Goal: Task Accomplishment & Management: Complete application form

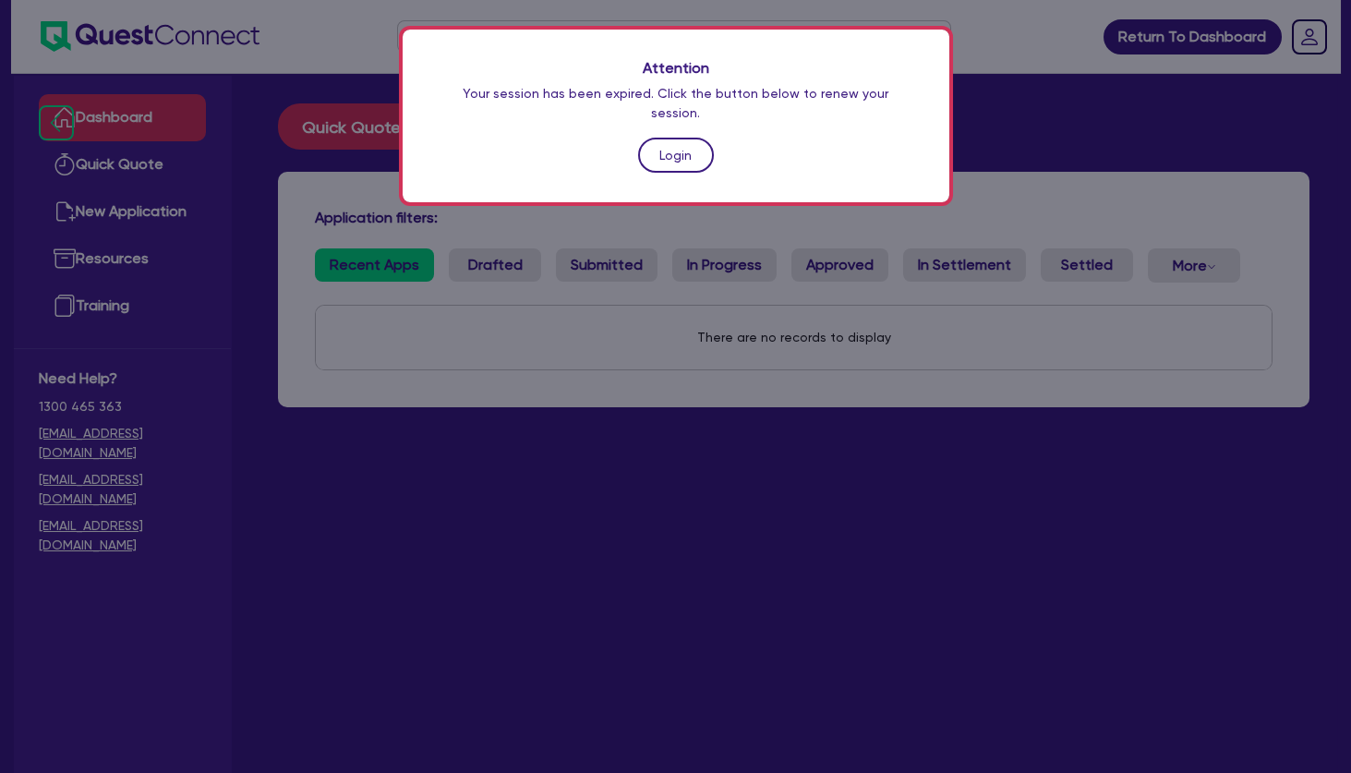
click at [662, 142] on link "Login" at bounding box center [676, 155] width 76 height 35
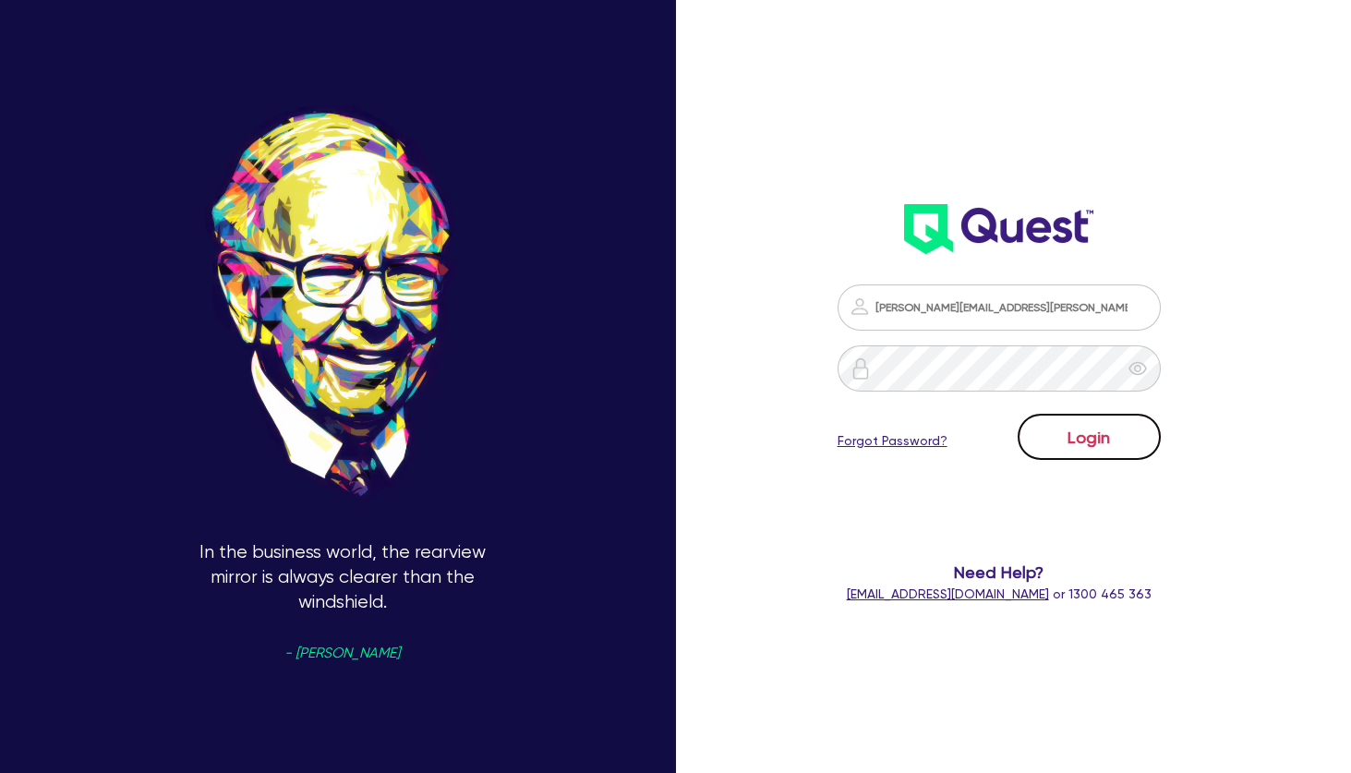
click at [1110, 437] on button "Login" at bounding box center [1088, 437] width 143 height 46
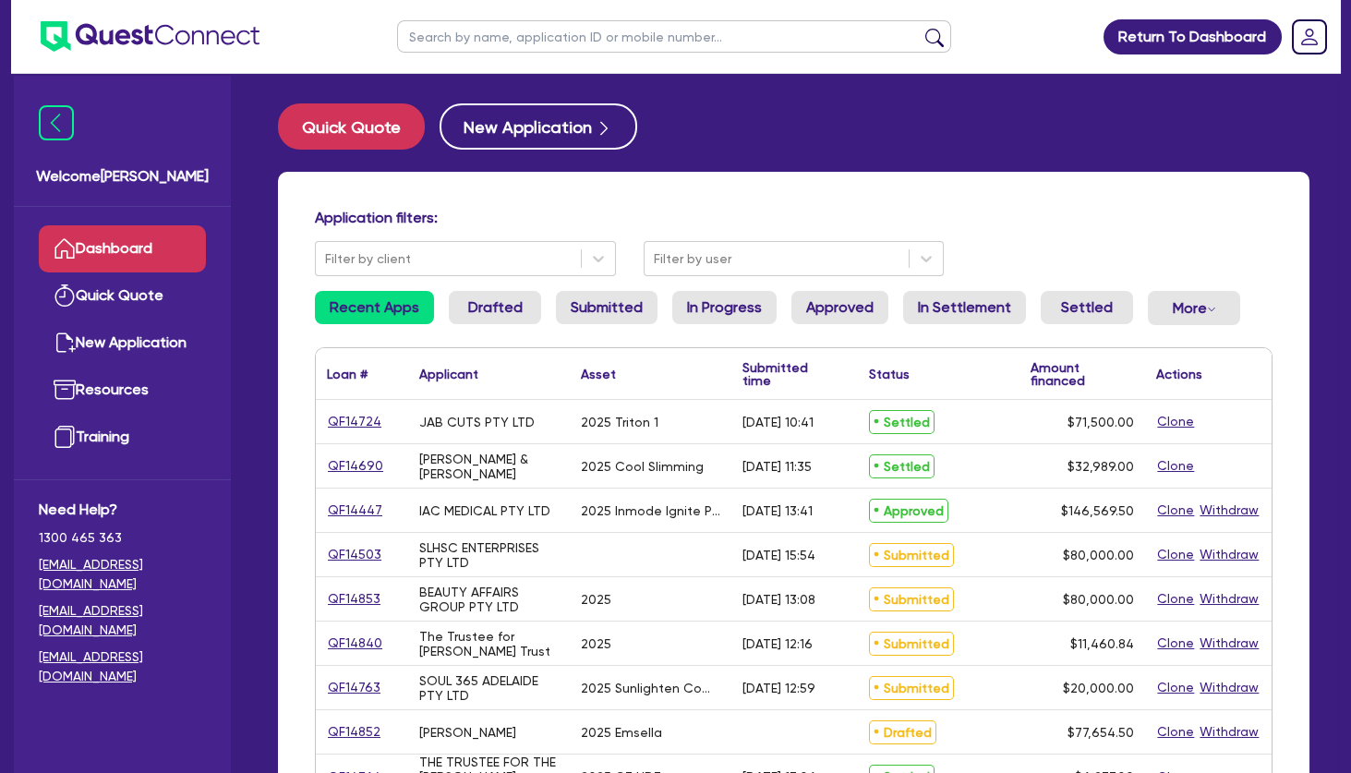
click at [644, 202] on div "Application filters: Filter by client Filter by user Recent Apps Drafted Submit…" at bounding box center [793, 776] width 1031 height 1208
click at [502, 40] on input "text" at bounding box center [674, 36] width 554 height 32
type input "[PERSON_NAME]"
click at [920, 28] on button "submit" at bounding box center [935, 41] width 30 height 26
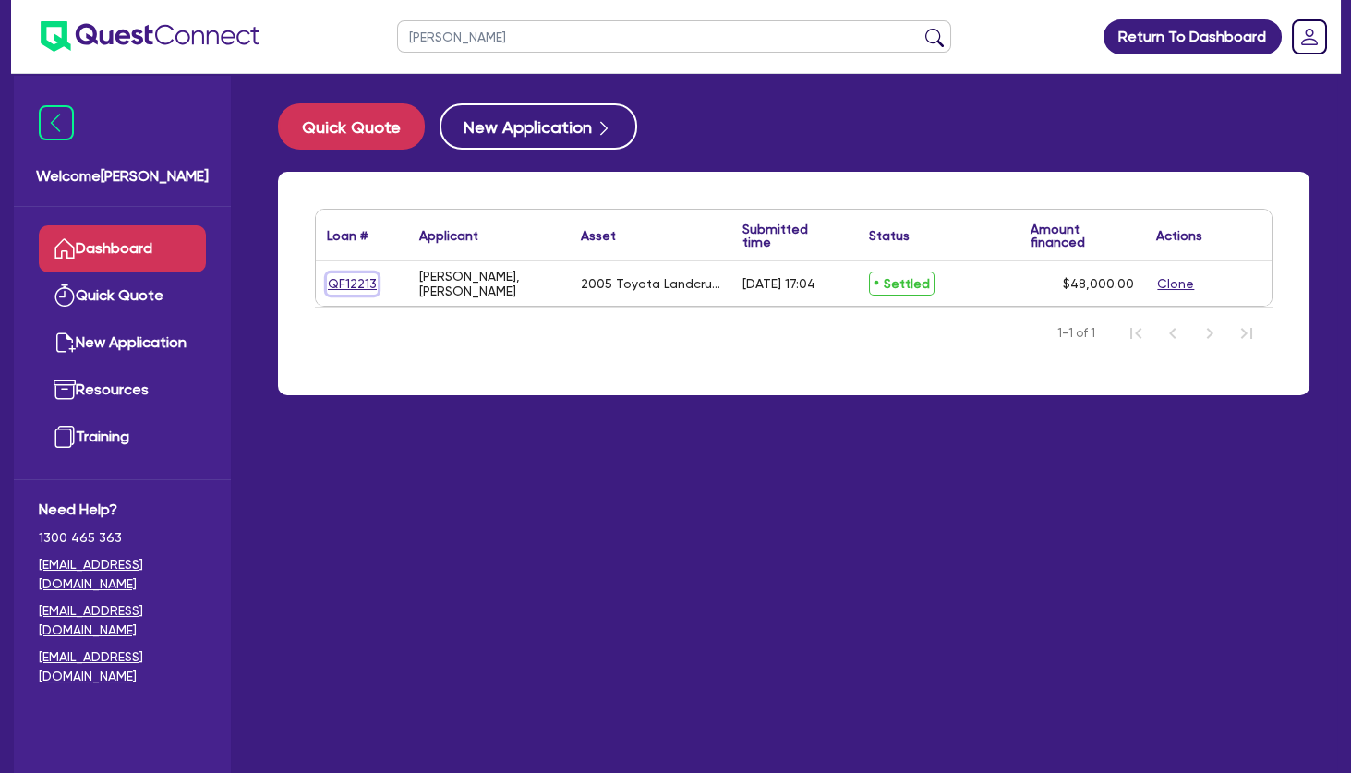
click at [355, 282] on link "QF12213" at bounding box center [352, 283] width 51 height 21
select select "CARS_AND_LIGHT_TRUCKS"
select select "PASSENGER_VEHICLES"
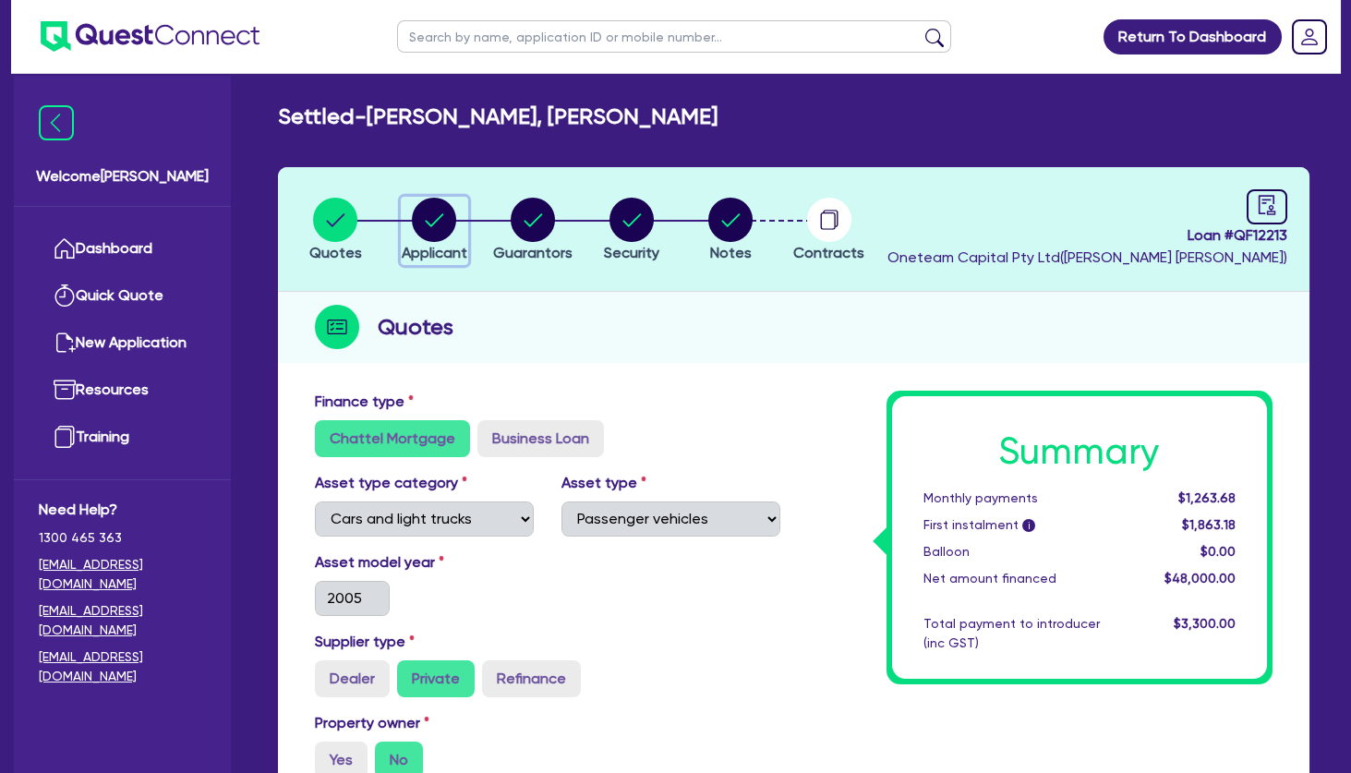
click at [429, 226] on circle "button" at bounding box center [434, 220] width 44 height 44
select select "SOLE_TRADER"
select select "BUILDING_CONSTRUCTION"
select select "TRADES_SERVICES_CONSUMERS"
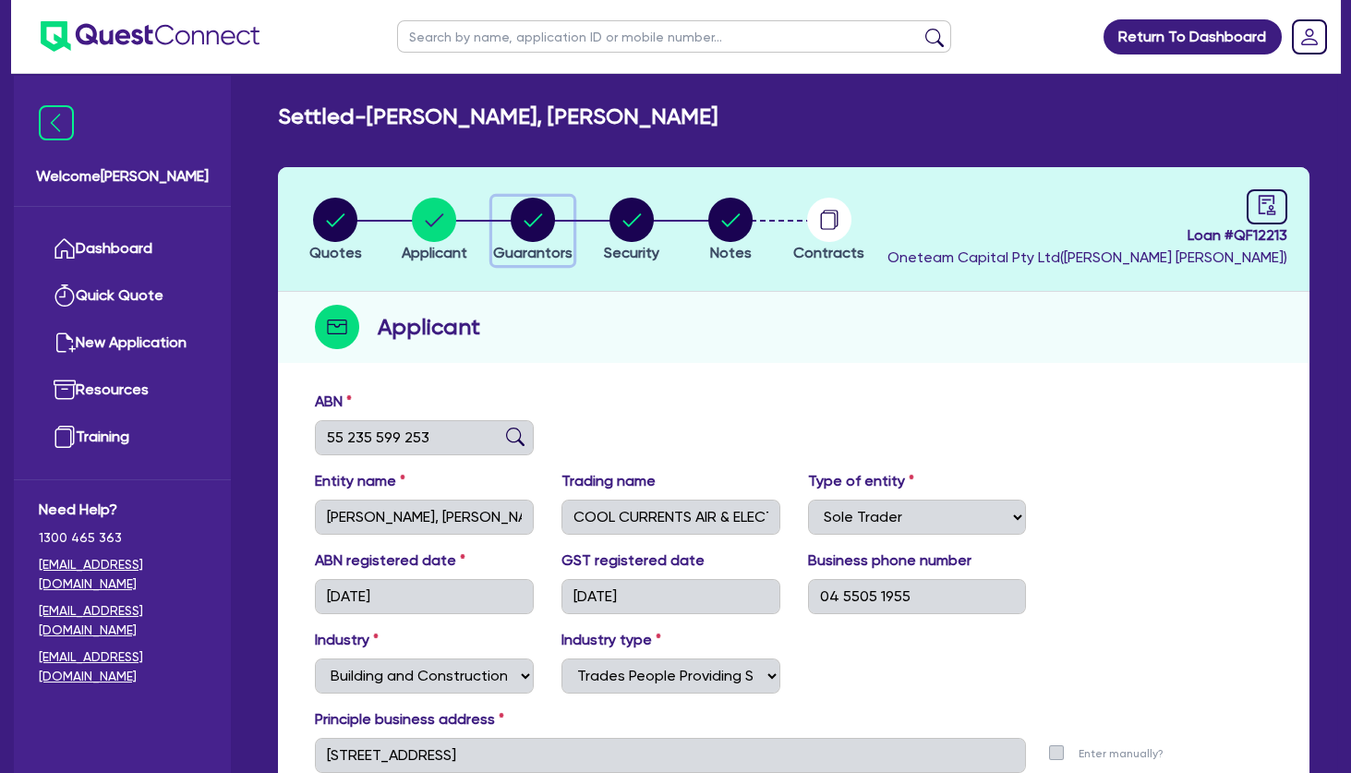
click at [536, 225] on circle "button" at bounding box center [533, 220] width 44 height 44
select select "MR"
select select "QLD"
select select "DE_FACTO"
select select "CASH"
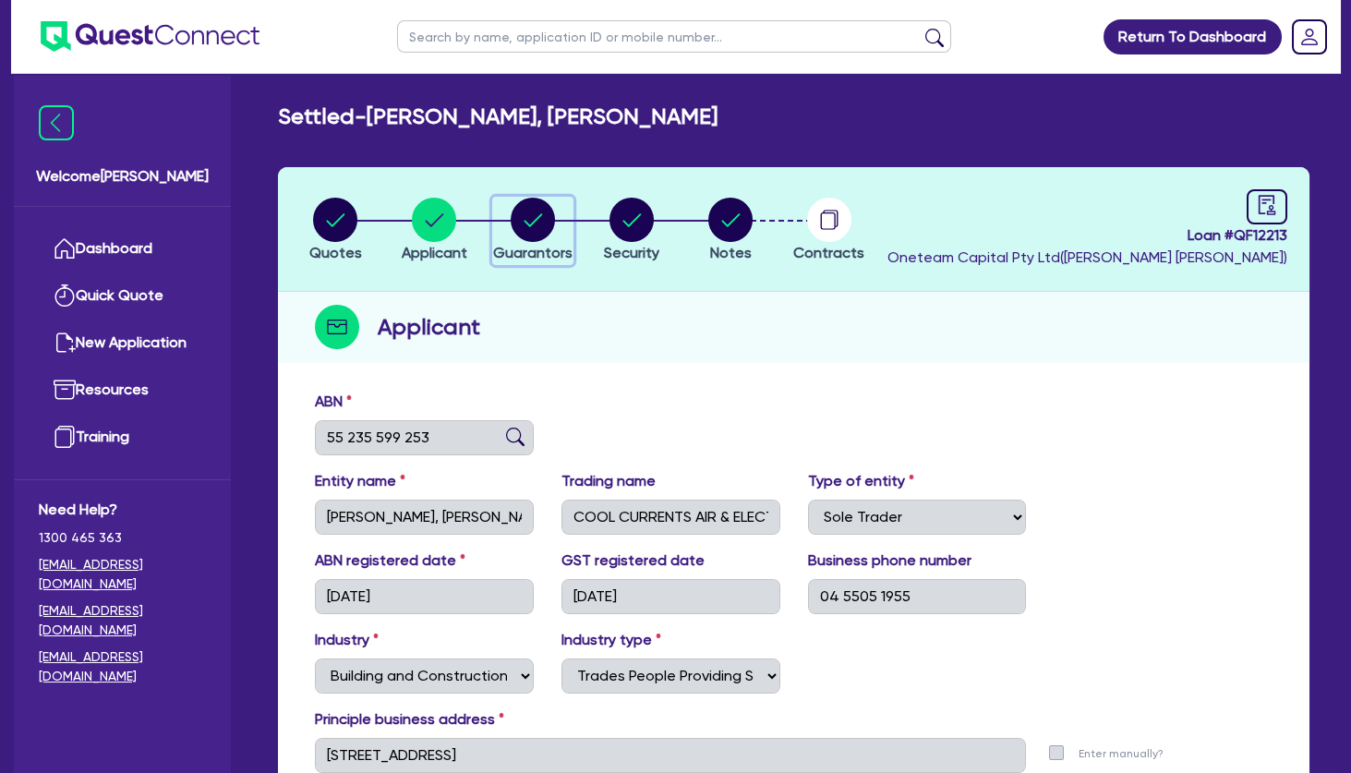
select select "VEHICLE"
select select "HOUSEHOLD_PERSONAL"
select select "OTHER"
select select "EQUIPMENT"
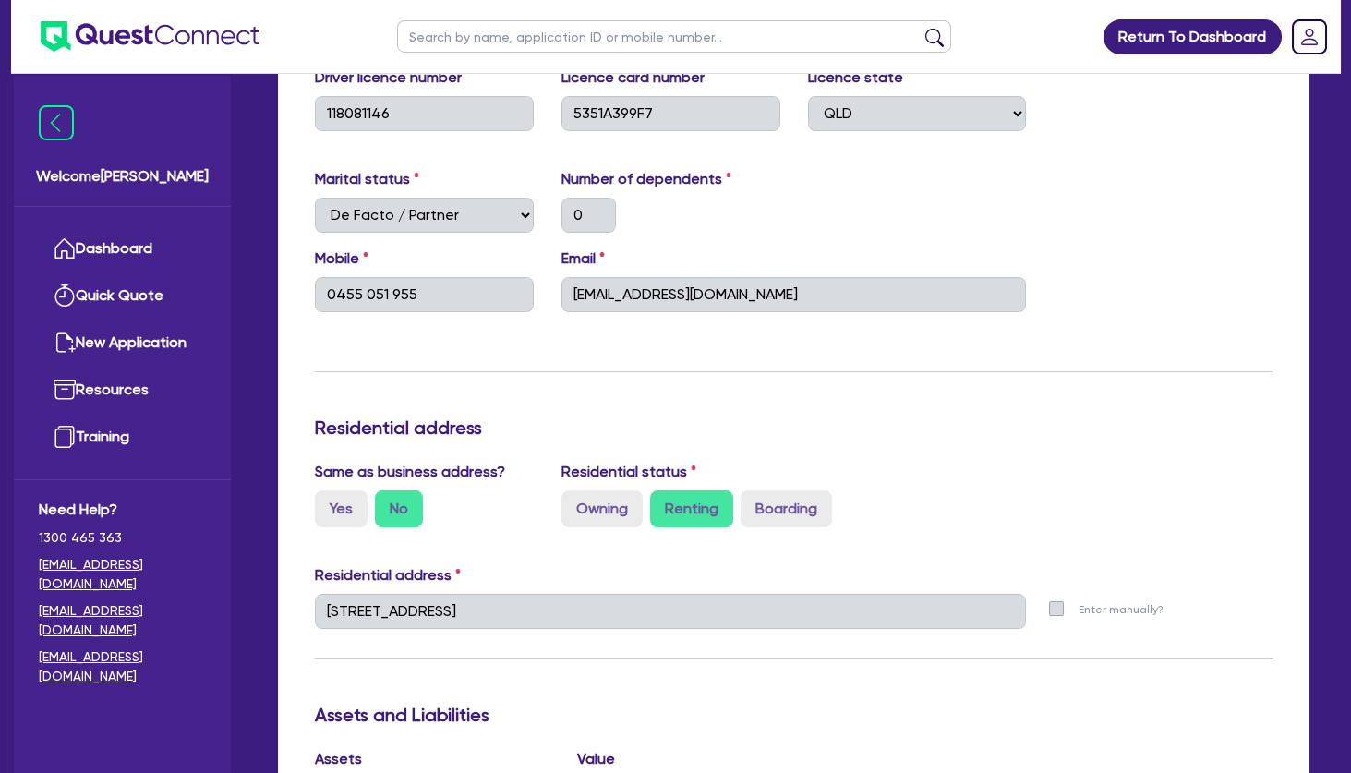
scroll to position [399, 0]
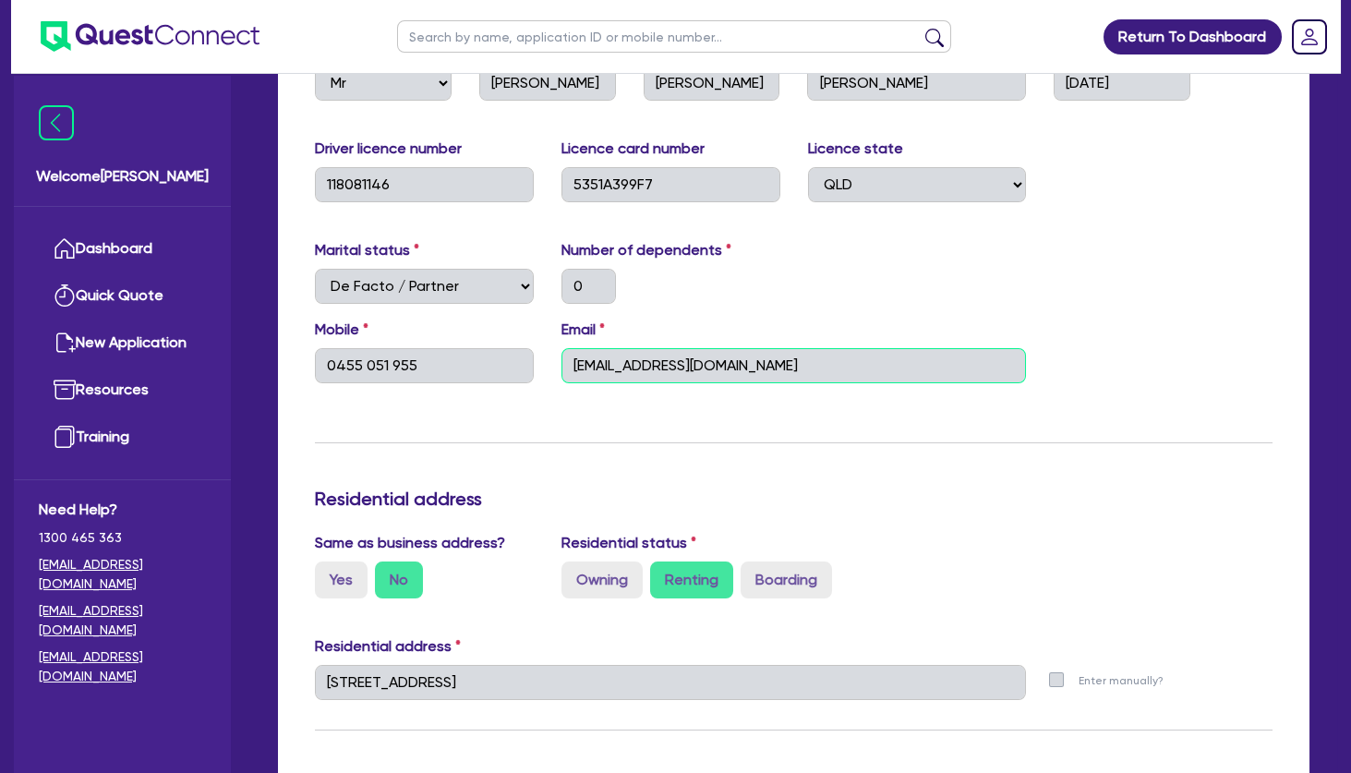
click at [701, 365] on input "[EMAIL_ADDRESS][DOMAIN_NAME]" at bounding box center [793, 365] width 465 height 35
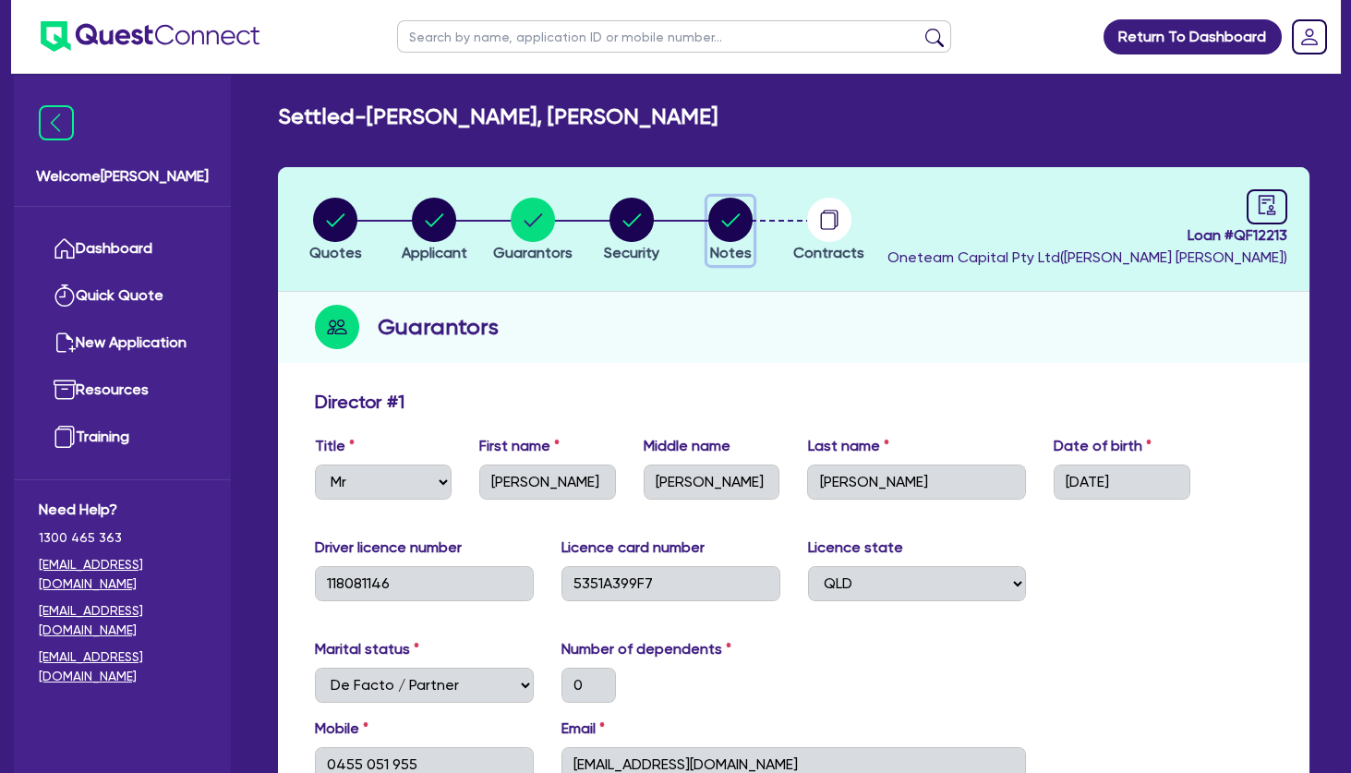
click at [731, 221] on icon "button" at bounding box center [731, 219] width 18 height 13
select select "Quest Finance - Own Book"
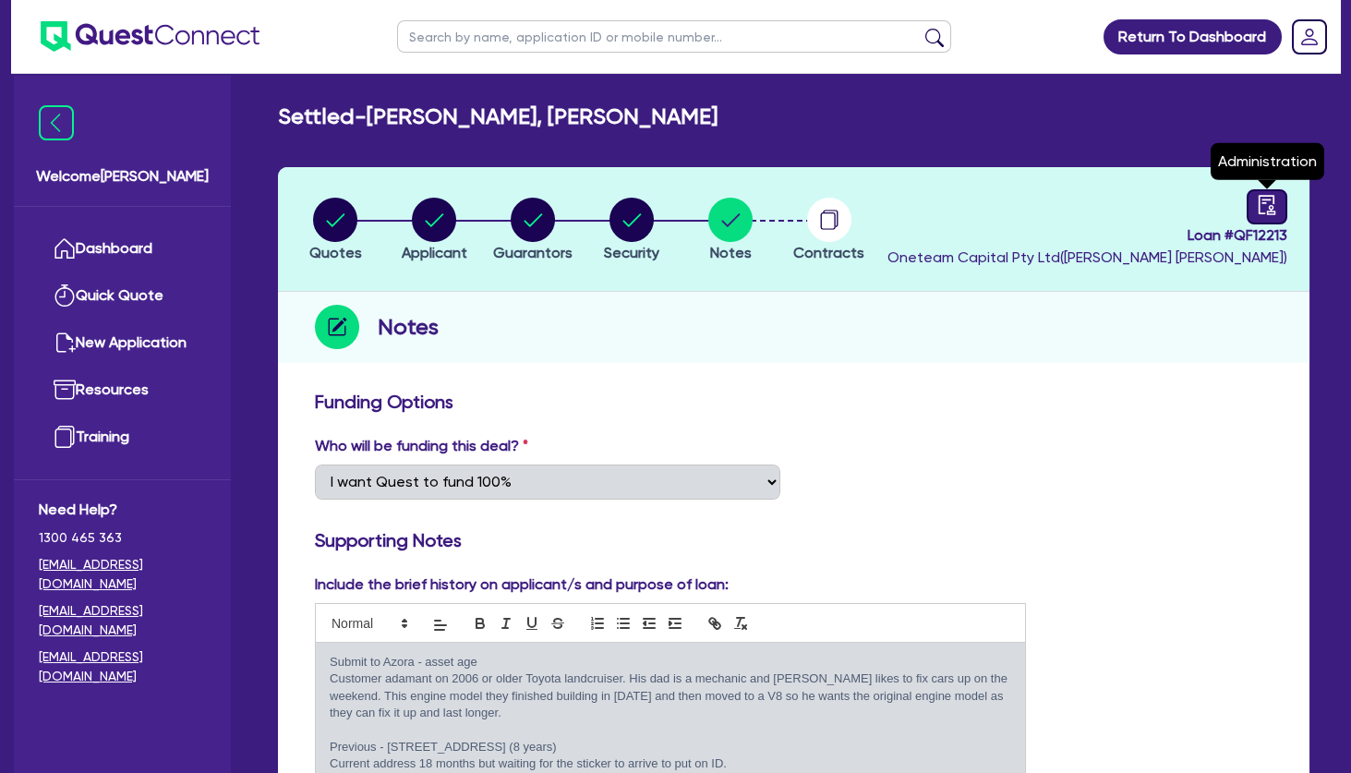
click at [1264, 204] on icon "audit" at bounding box center [1267, 205] width 20 height 20
select select "SETTLED"
select select "Quest Finance - Own Book"
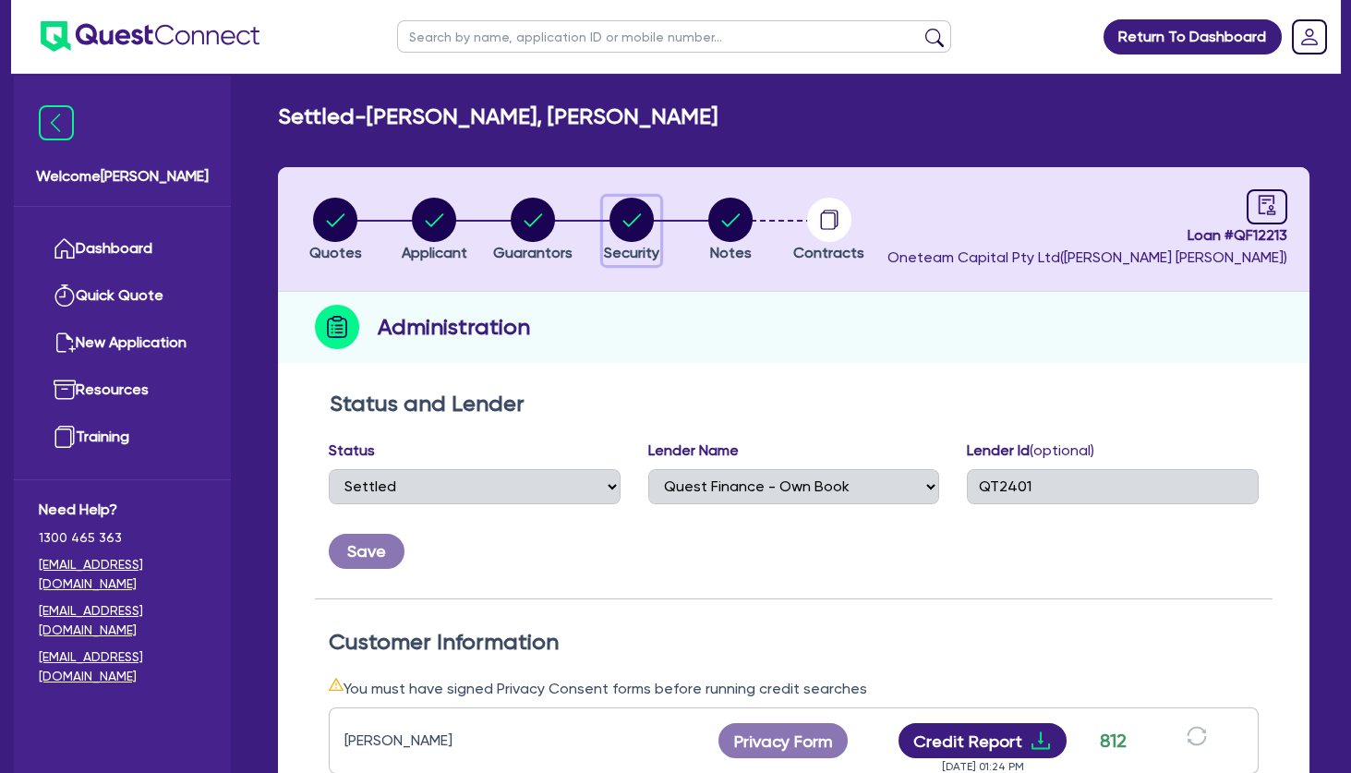
click at [649, 228] on circle "button" at bounding box center [631, 220] width 44 height 44
select select "CARS_AND_LIGHT_TRUCKS"
select select "PASSENGER_VEHICLES"
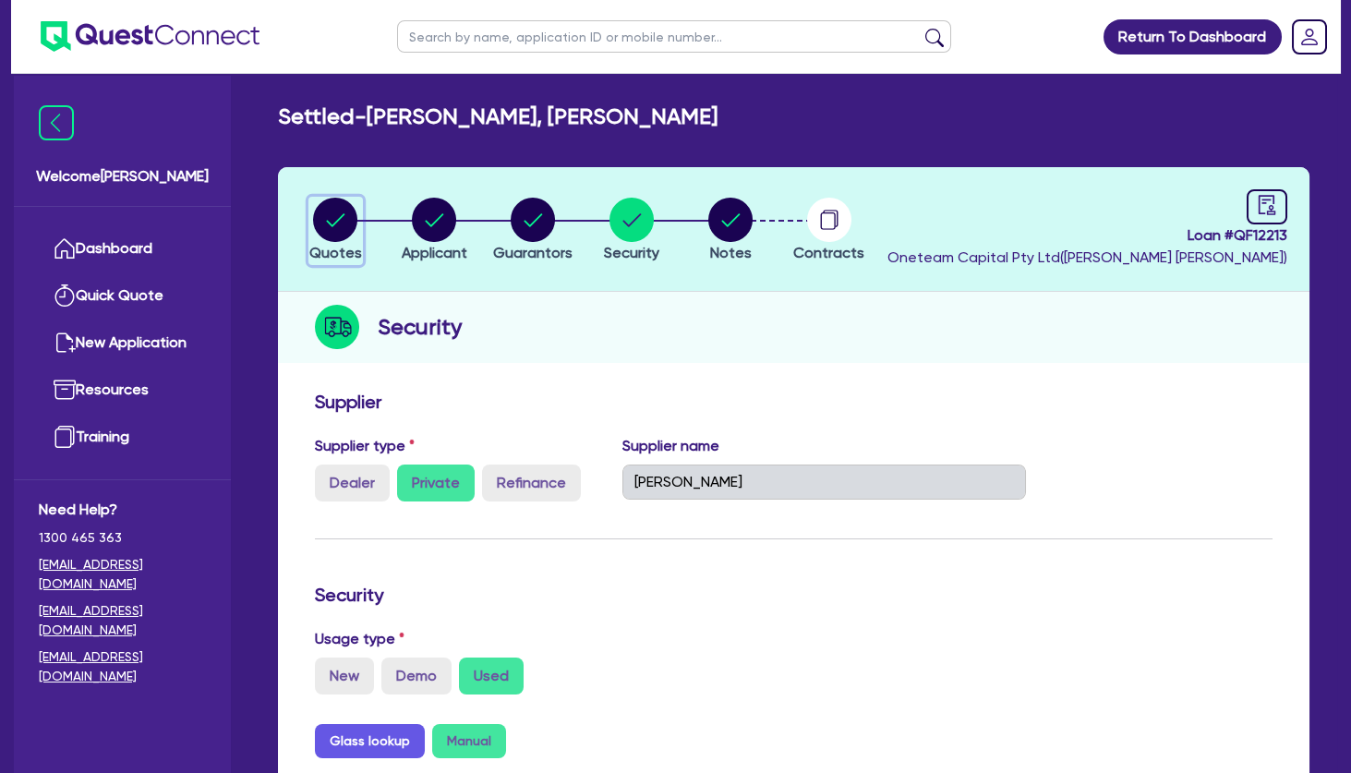
click at [341, 233] on circle "button" at bounding box center [335, 220] width 44 height 44
select select "CARS_AND_LIGHT_TRUCKS"
select select "PASSENGER_VEHICLES"
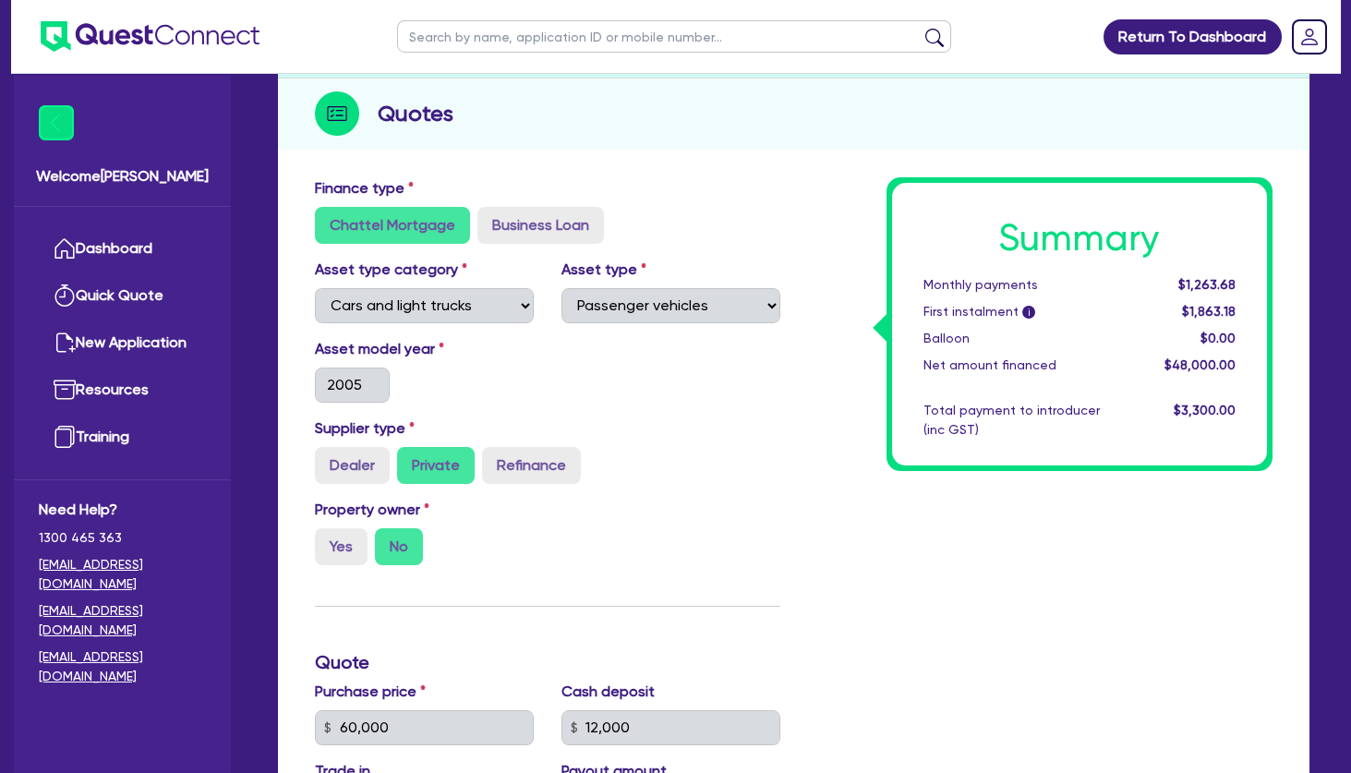
scroll to position [199, 0]
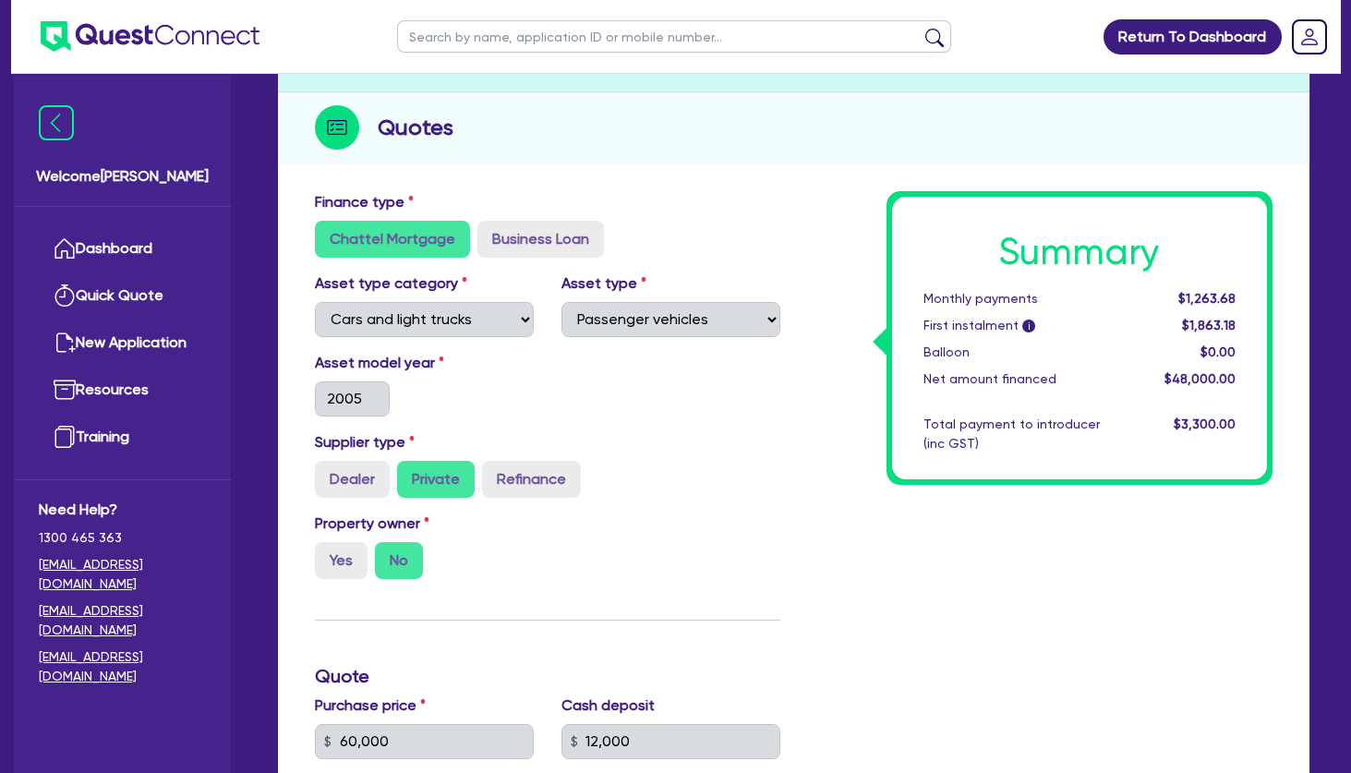
click at [1180, 151] on div "Quotes" at bounding box center [793, 127] width 1031 height 71
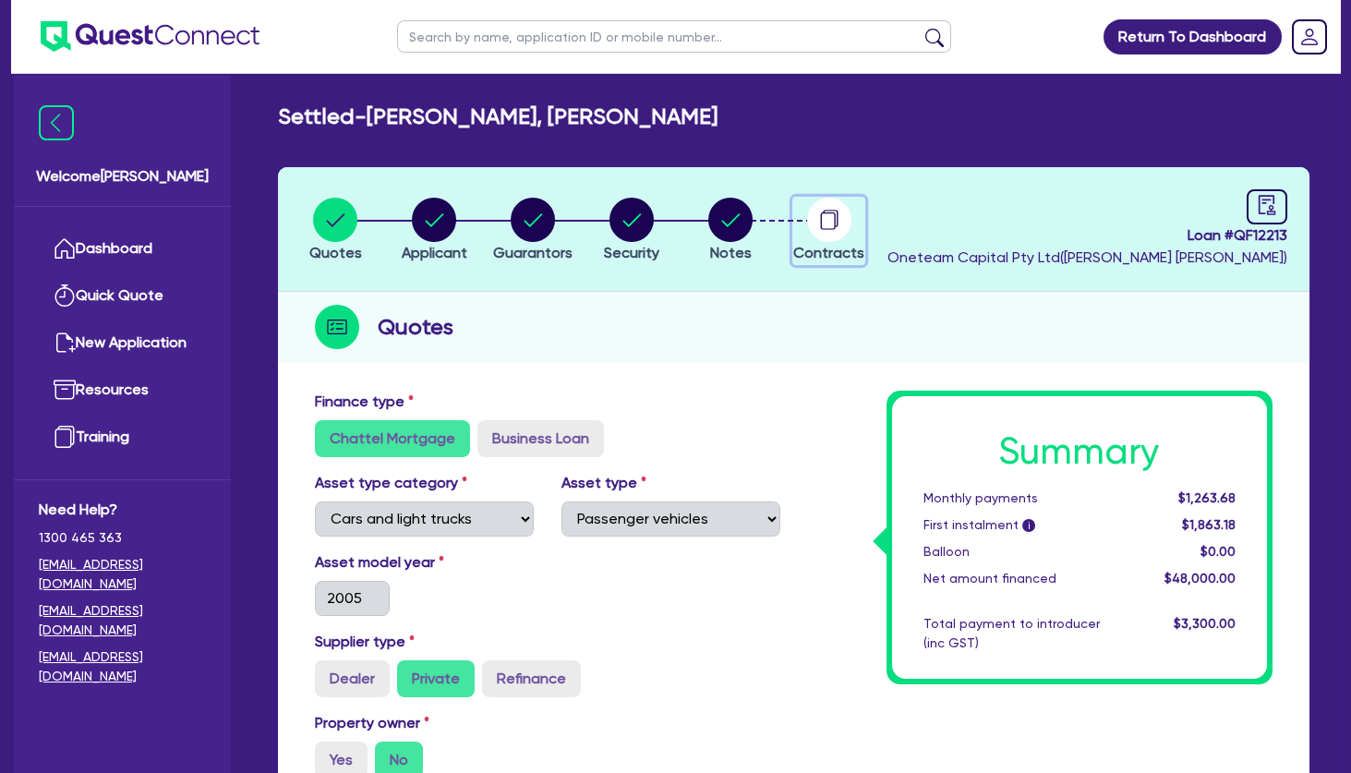
click at [813, 219] on circle "button" at bounding box center [829, 220] width 44 height 44
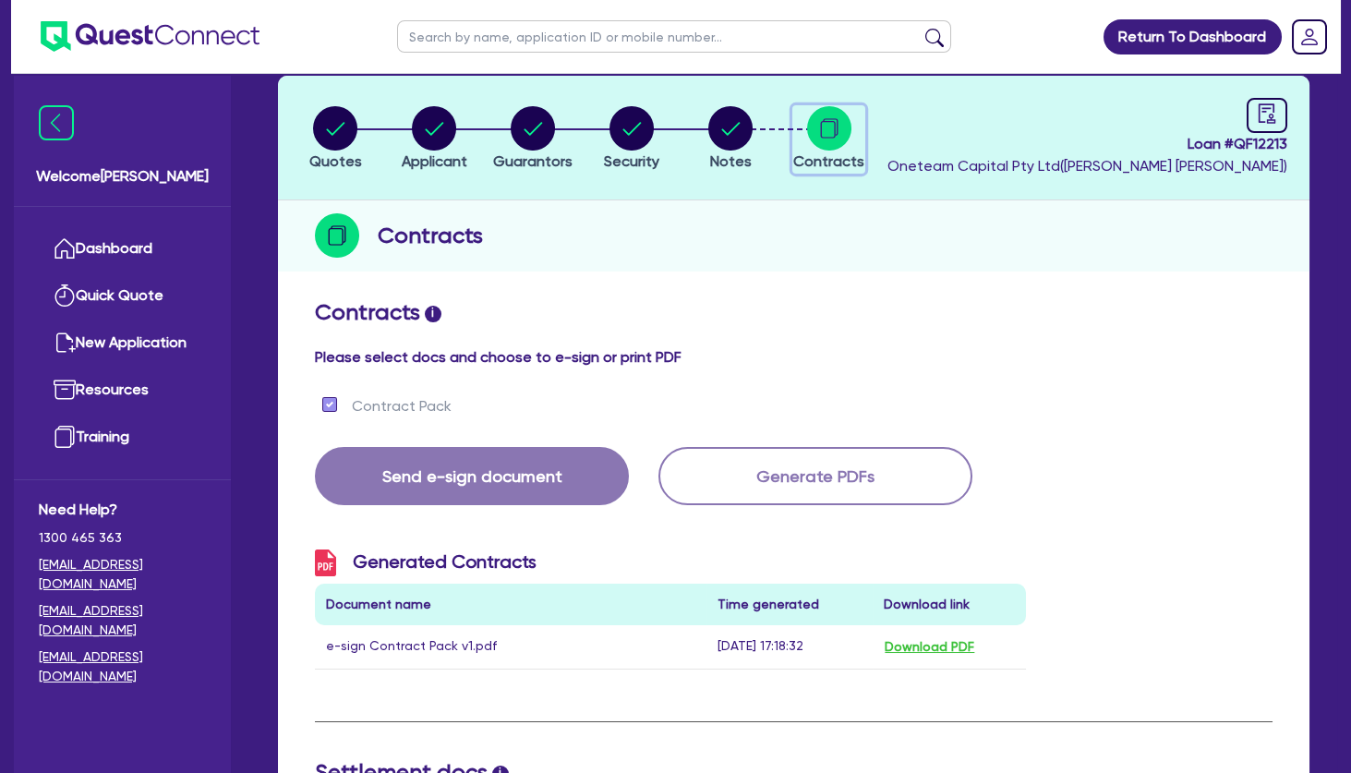
scroll to position [1, 0]
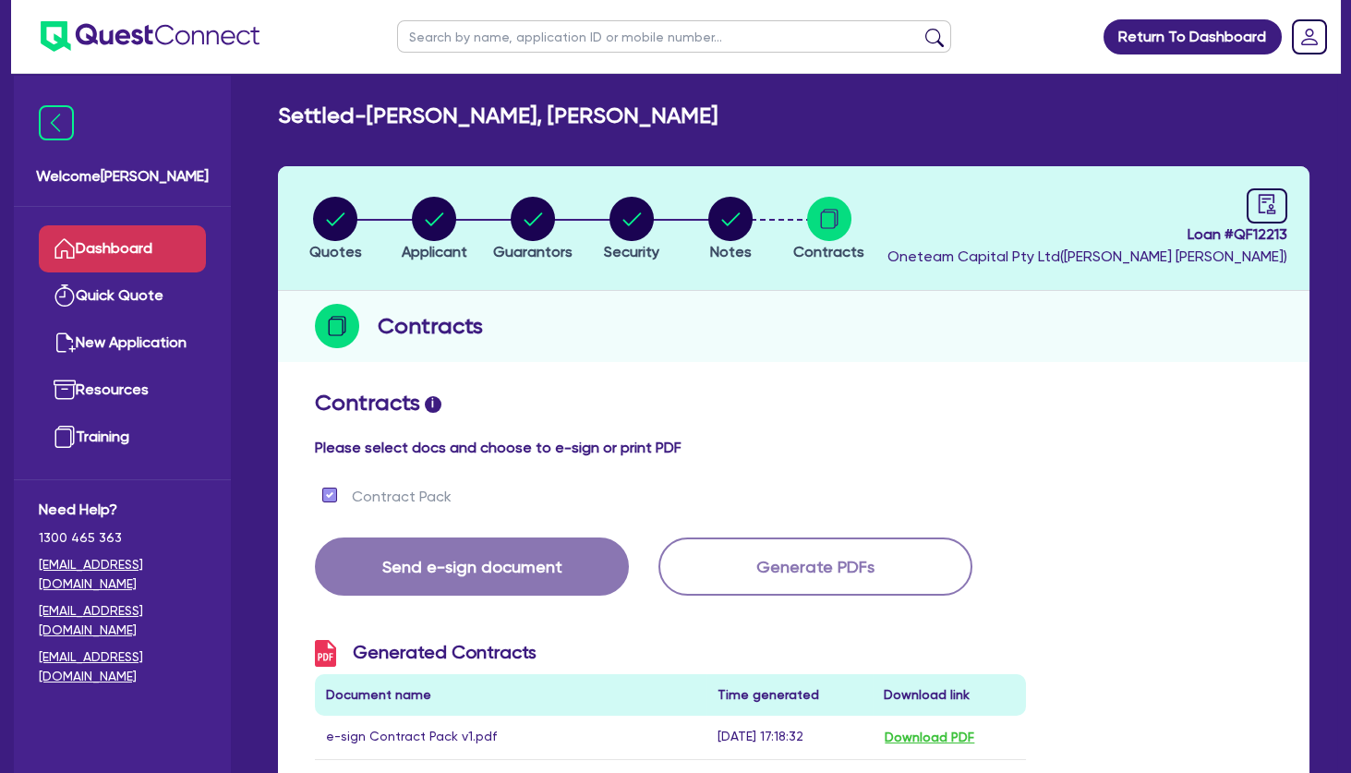
click at [119, 242] on link "Dashboard" at bounding box center [122, 248] width 167 height 47
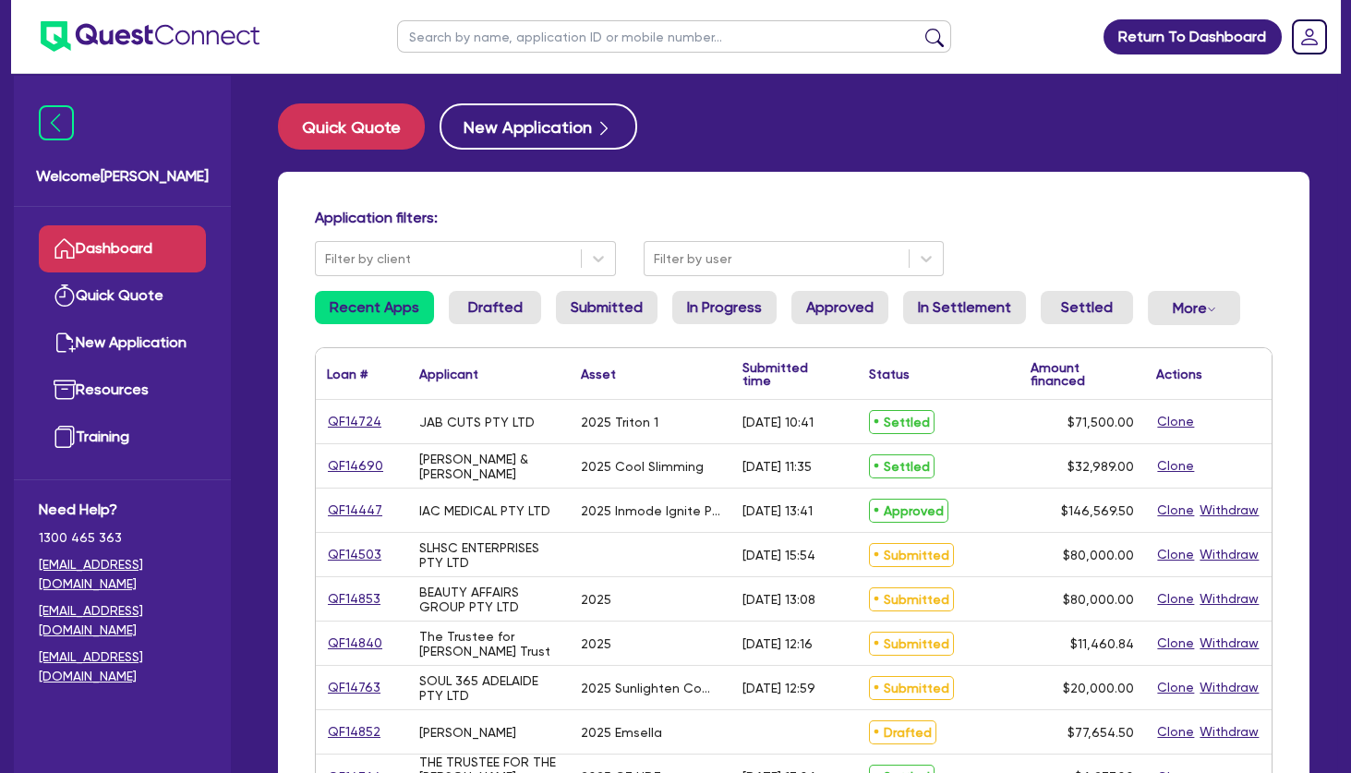
click at [680, 43] on input "text" at bounding box center [674, 36] width 554 height 32
type input "rogen"
click at [920, 28] on button "submit" at bounding box center [935, 41] width 30 height 26
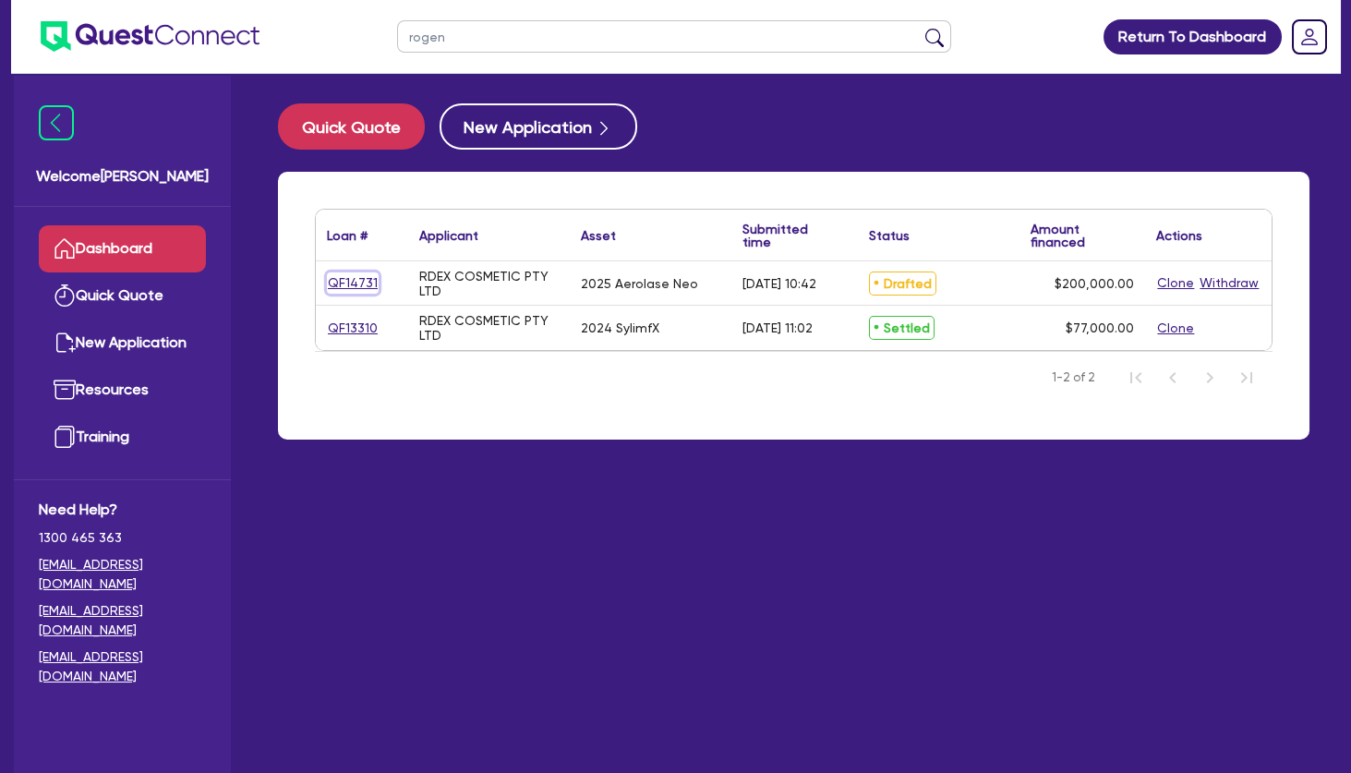
click at [341, 286] on link "QF14731" at bounding box center [353, 282] width 52 height 21
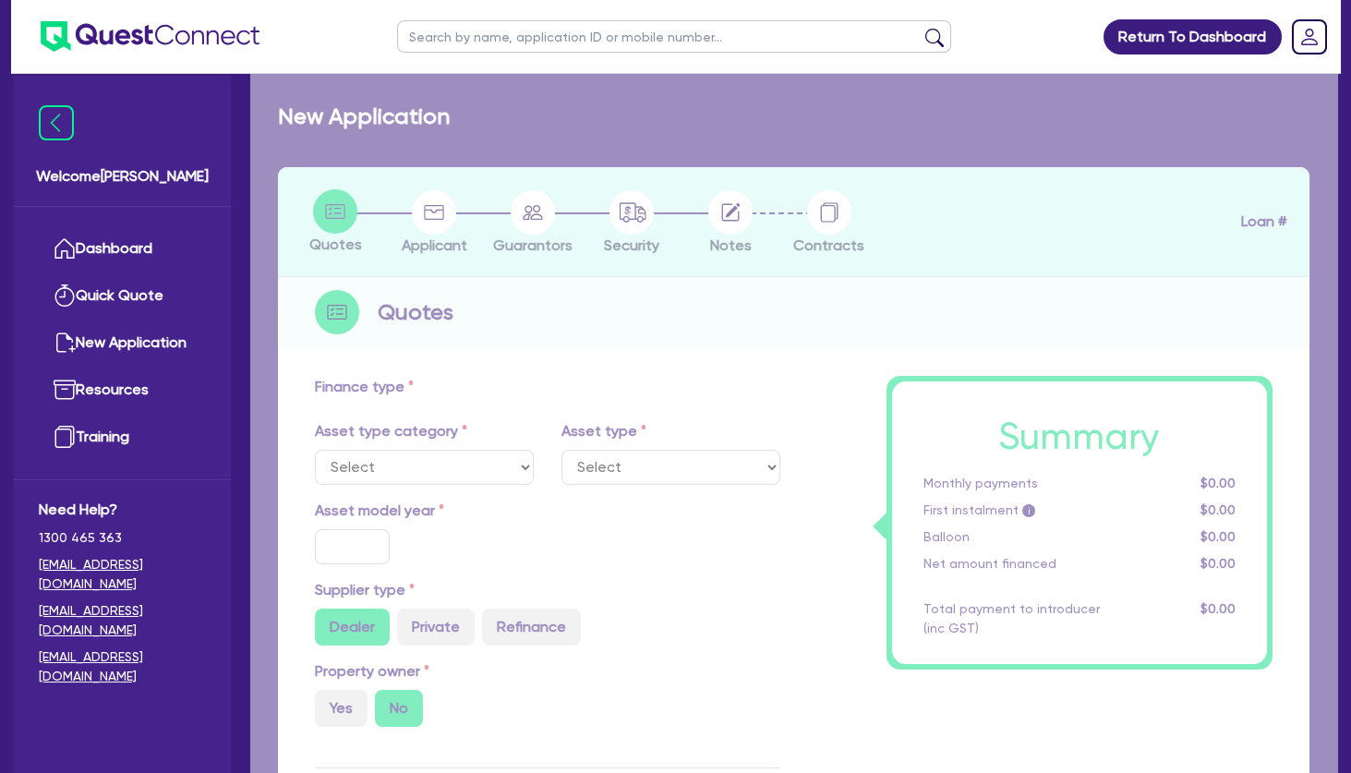
select select "SECONDARY_ASSETS"
type input "2025"
radio input "true"
type input "207,900"
type input "7,900"
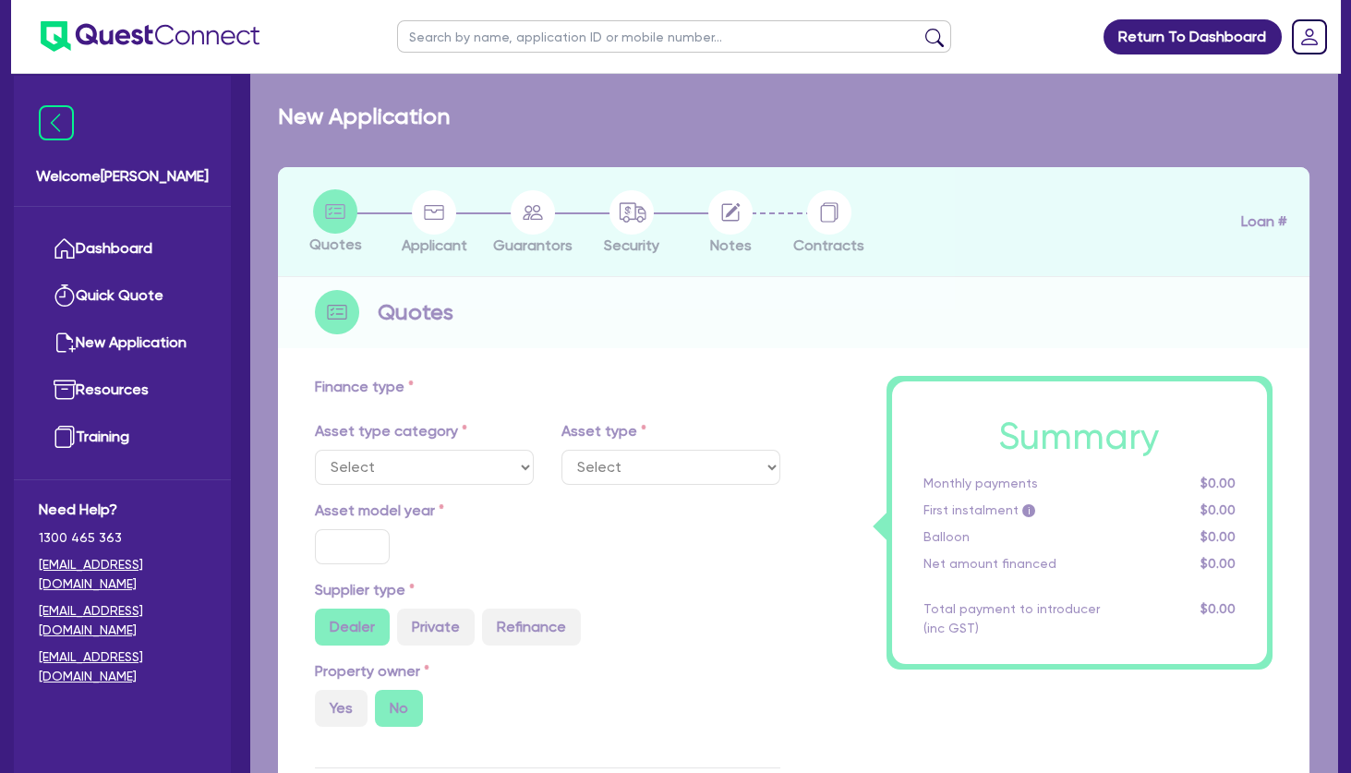
type input "4"
type input "8,000"
type input "7.49"
type input "649"
type input "900"
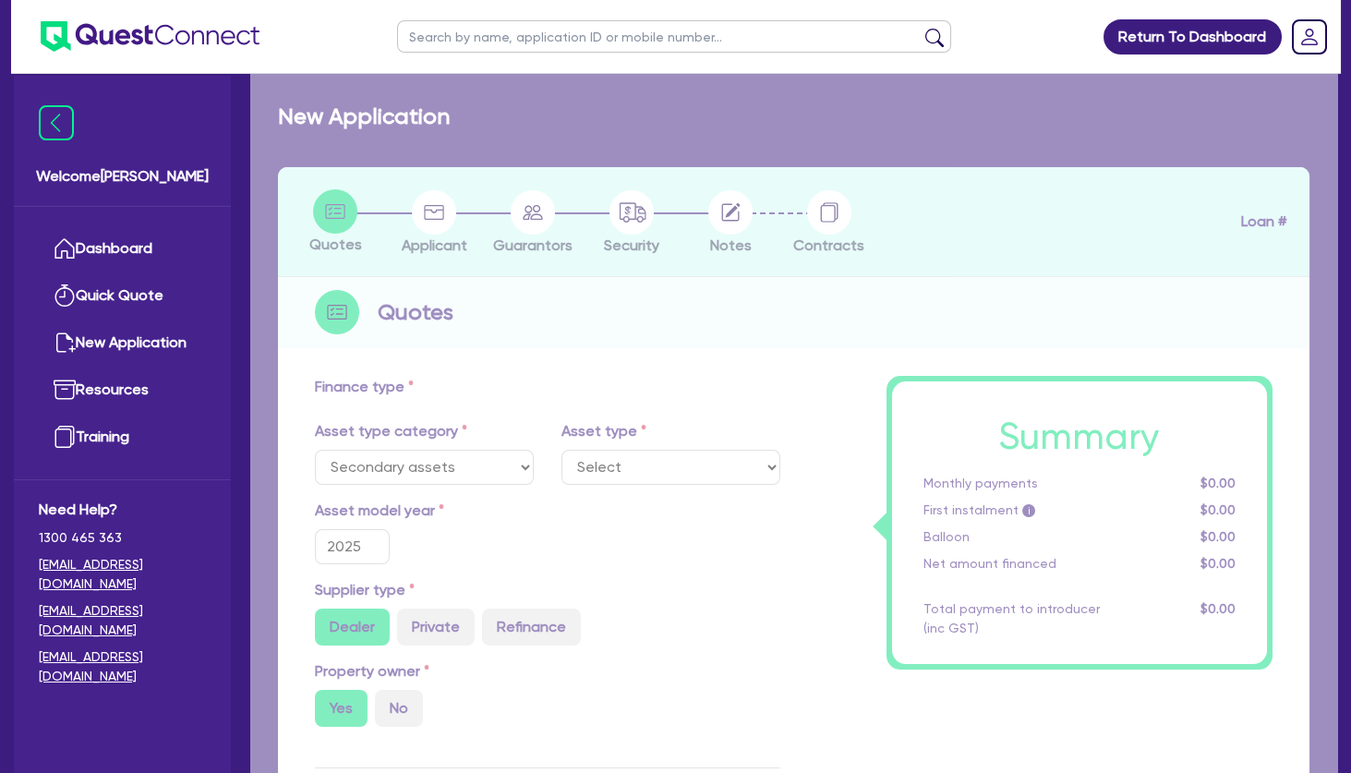
select select "MEDICAL_DENTAL_LABORATORY_EQUIPMENT"
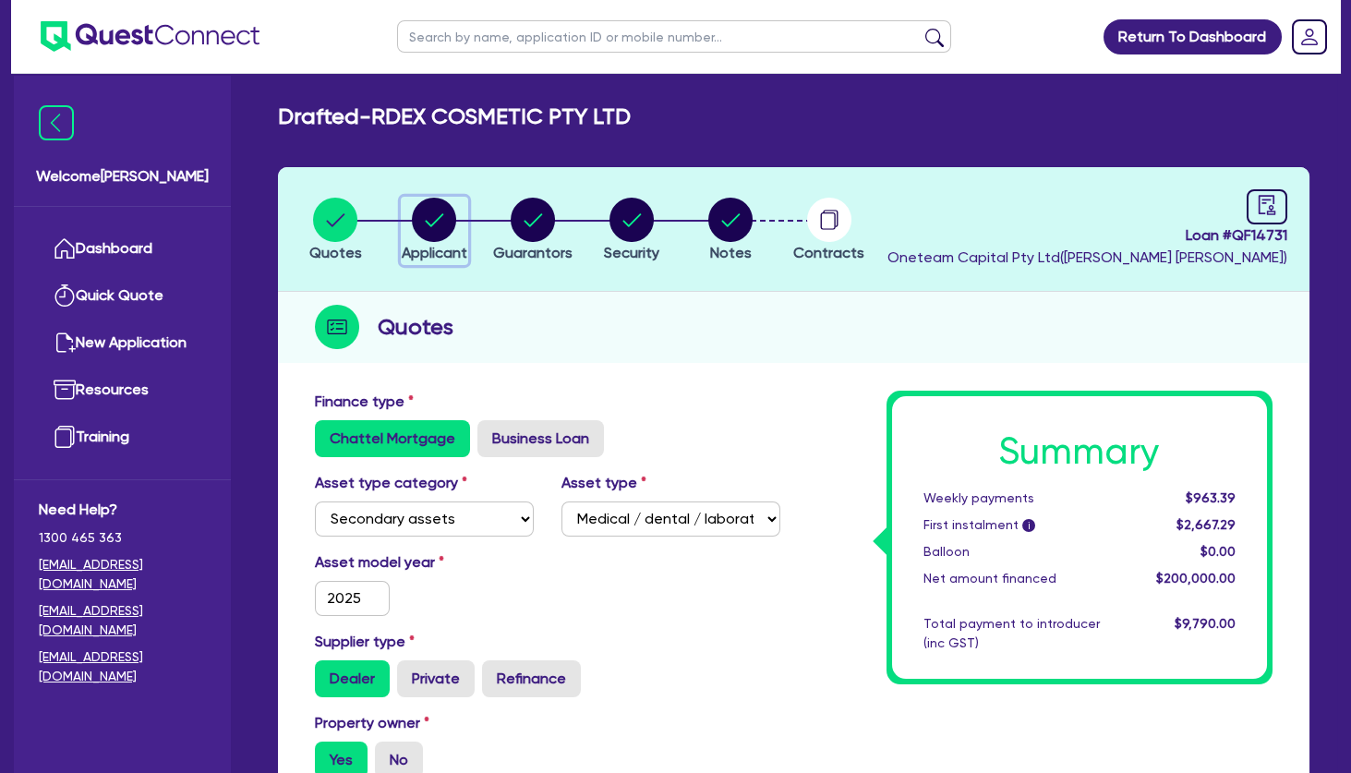
click at [455, 216] on circle "button" at bounding box center [434, 220] width 44 height 44
select select "COMPANY"
select select "HEALTH_BEAUTY"
select select "HAIR_BEAUTY_SALONS"
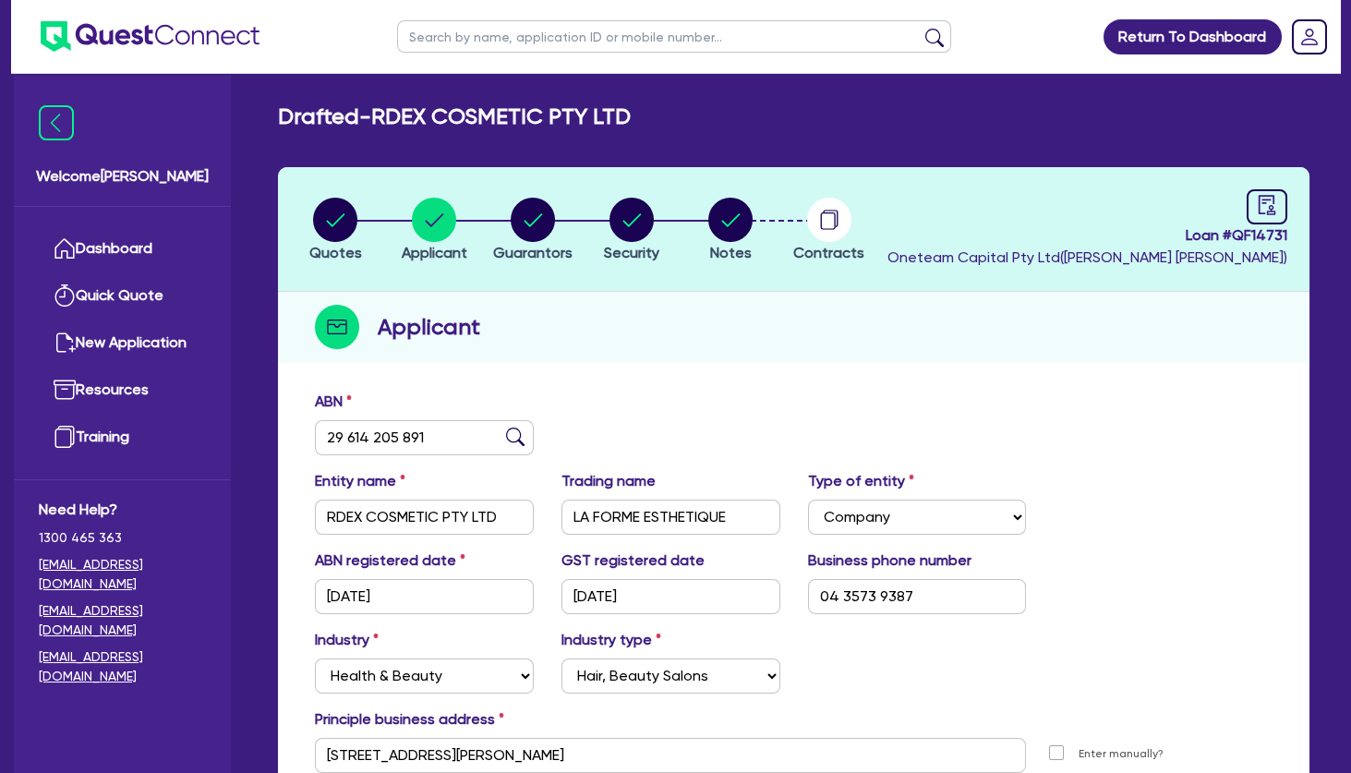
click at [403, 455] on div "ABN 29 614 205 891" at bounding box center [793, 430] width 985 height 79
click at [401, 434] on input "29 614 205 891" at bounding box center [424, 437] width 219 height 35
click at [359, 520] on input "RDEX COSMETIC PTY LTD" at bounding box center [424, 517] width 219 height 35
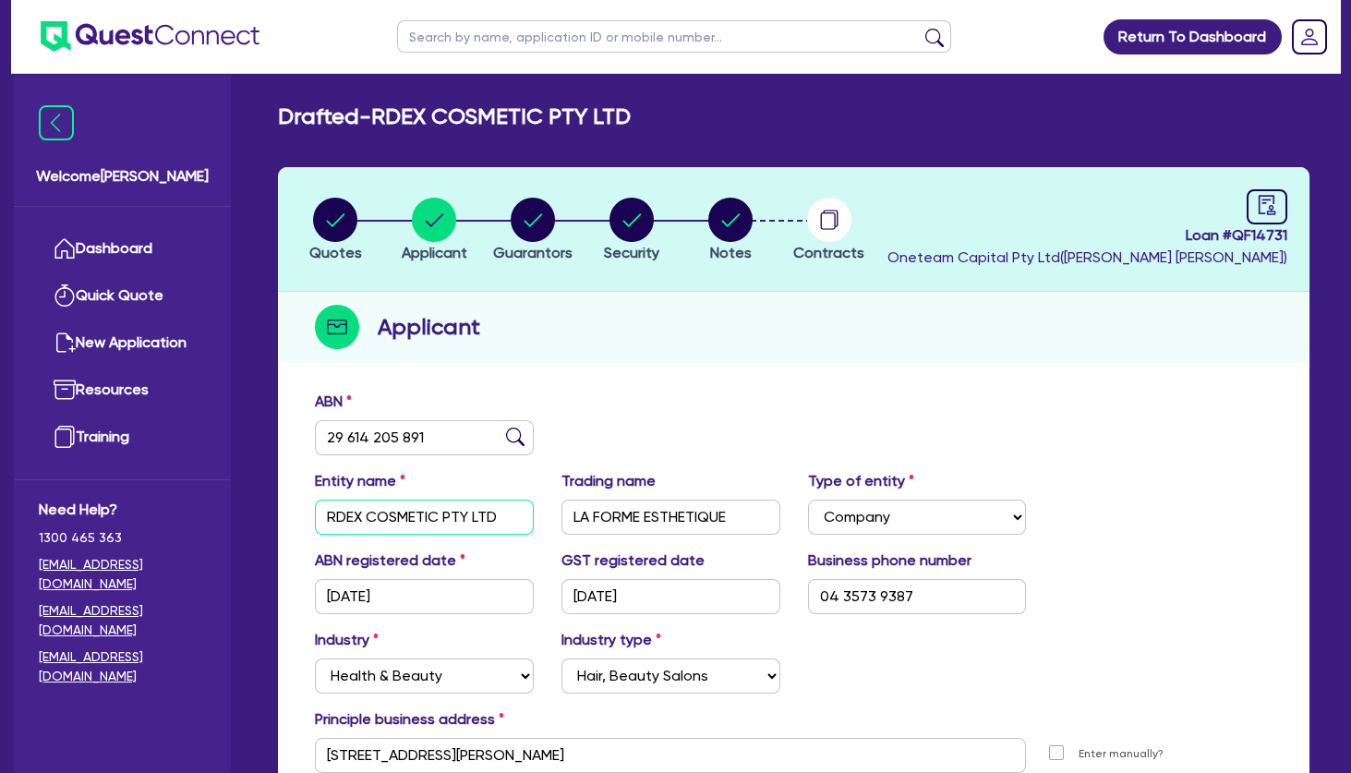
click at [359, 520] on input "RDEX COSMETIC PTY LTD" at bounding box center [424, 517] width 219 height 35
click at [540, 216] on icon "button" at bounding box center [533, 219] width 18 height 13
select select "MR"
select select "ACT"
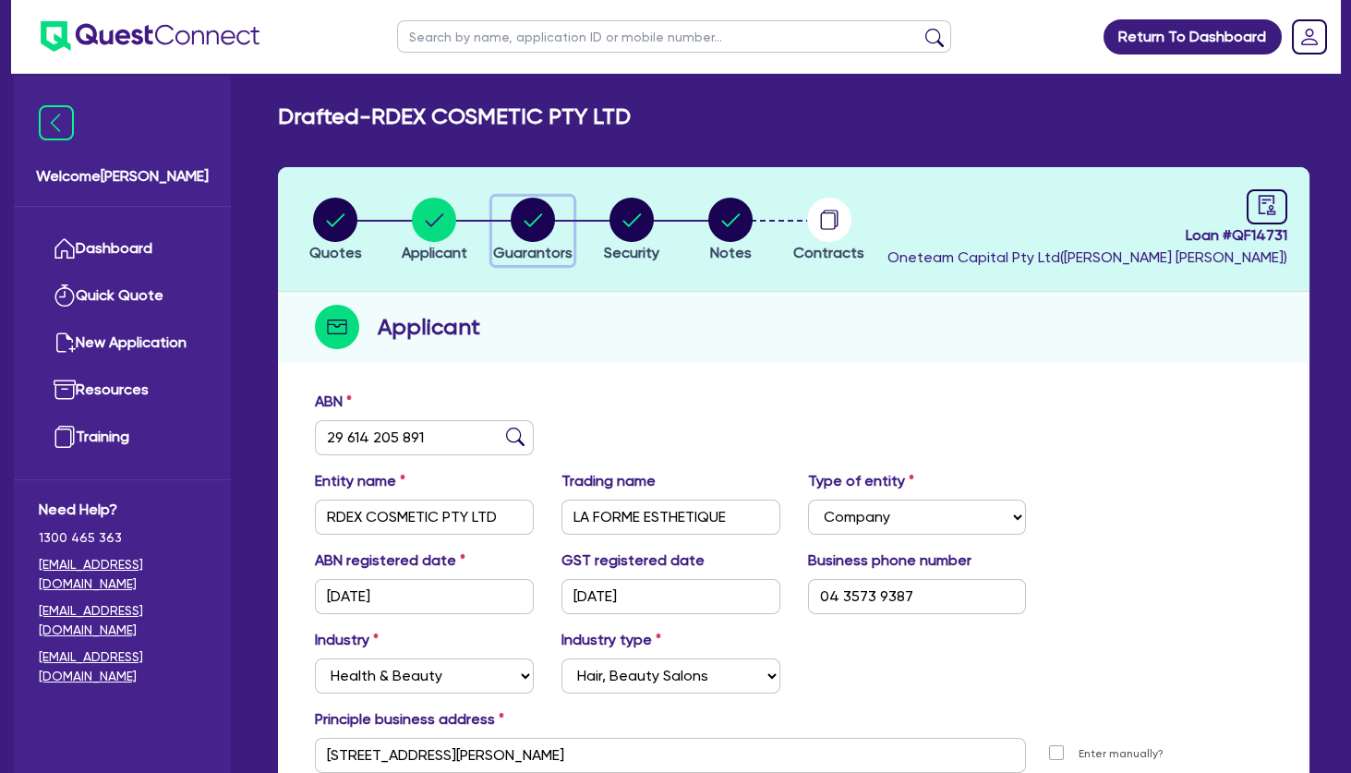
select select "SINGLE"
select select "PROPERTY"
select select "INVESTMENT_PROPERTY"
select select "CASH"
select select "VEHICLE"
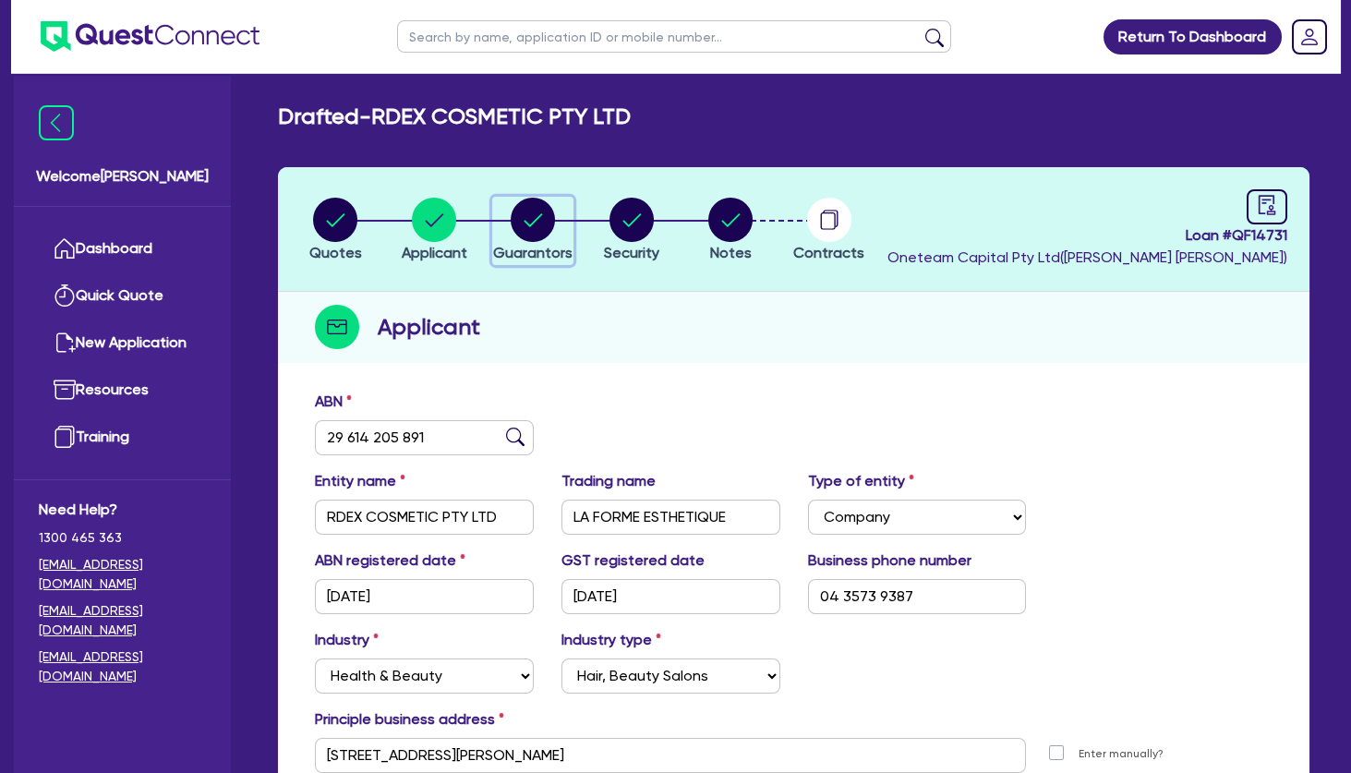
select select "EQUIPMENT"
select select "HOUSEHOLD_PERSONAL"
select select "OTHER"
select select "INVESTMENT_PROPERTY_LOAN"
select select "VEHICLE_LOAN"
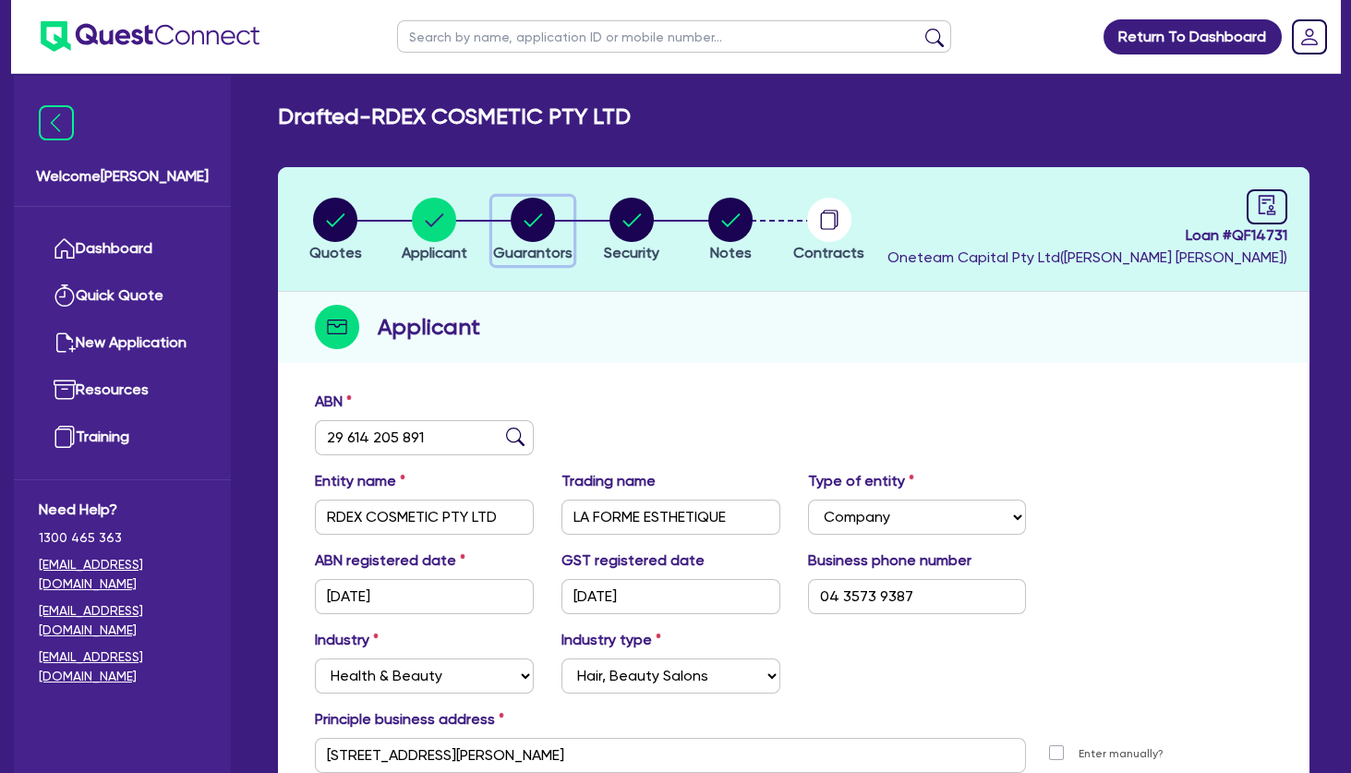
select select "EQUIPMENT_LOAN"
select select "INVESTMENT_PROPERTY_LOAN"
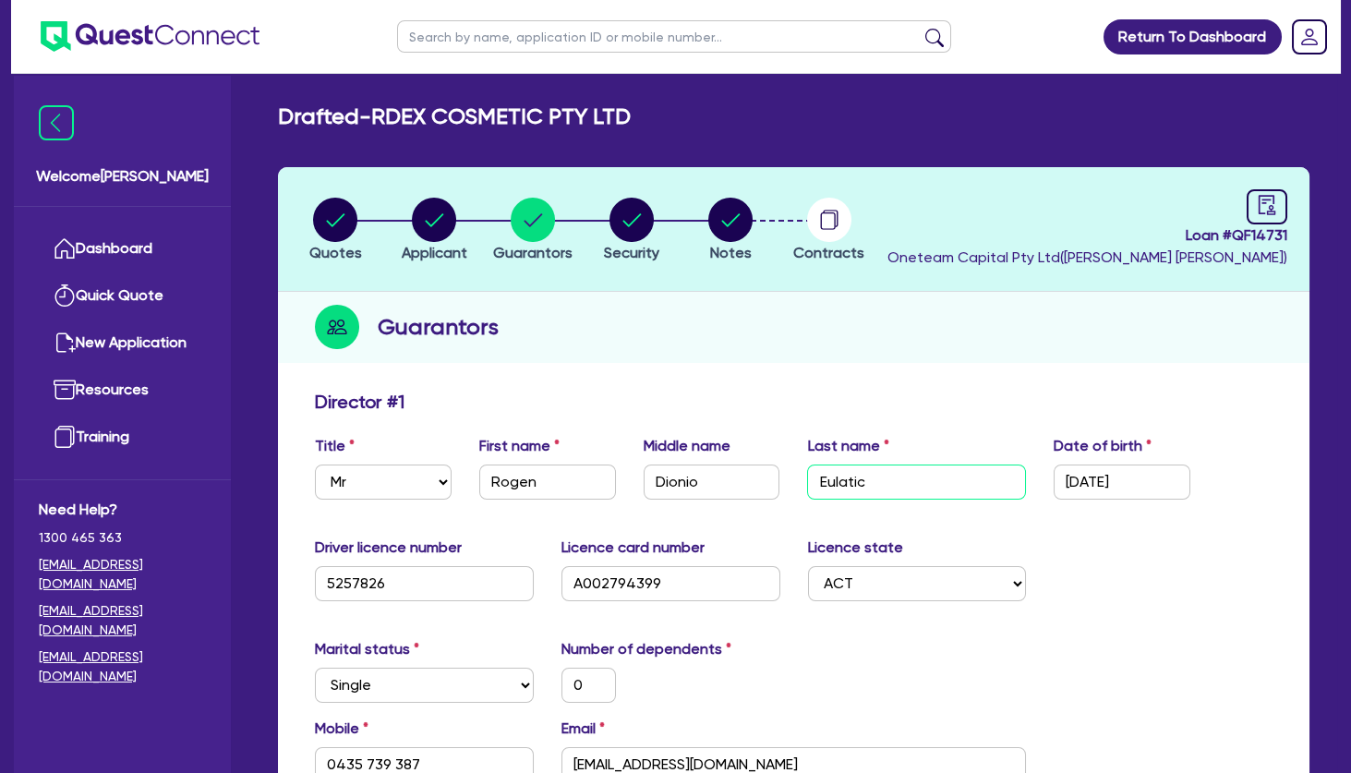
click at [857, 491] on input "Eulatic" at bounding box center [916, 481] width 219 height 35
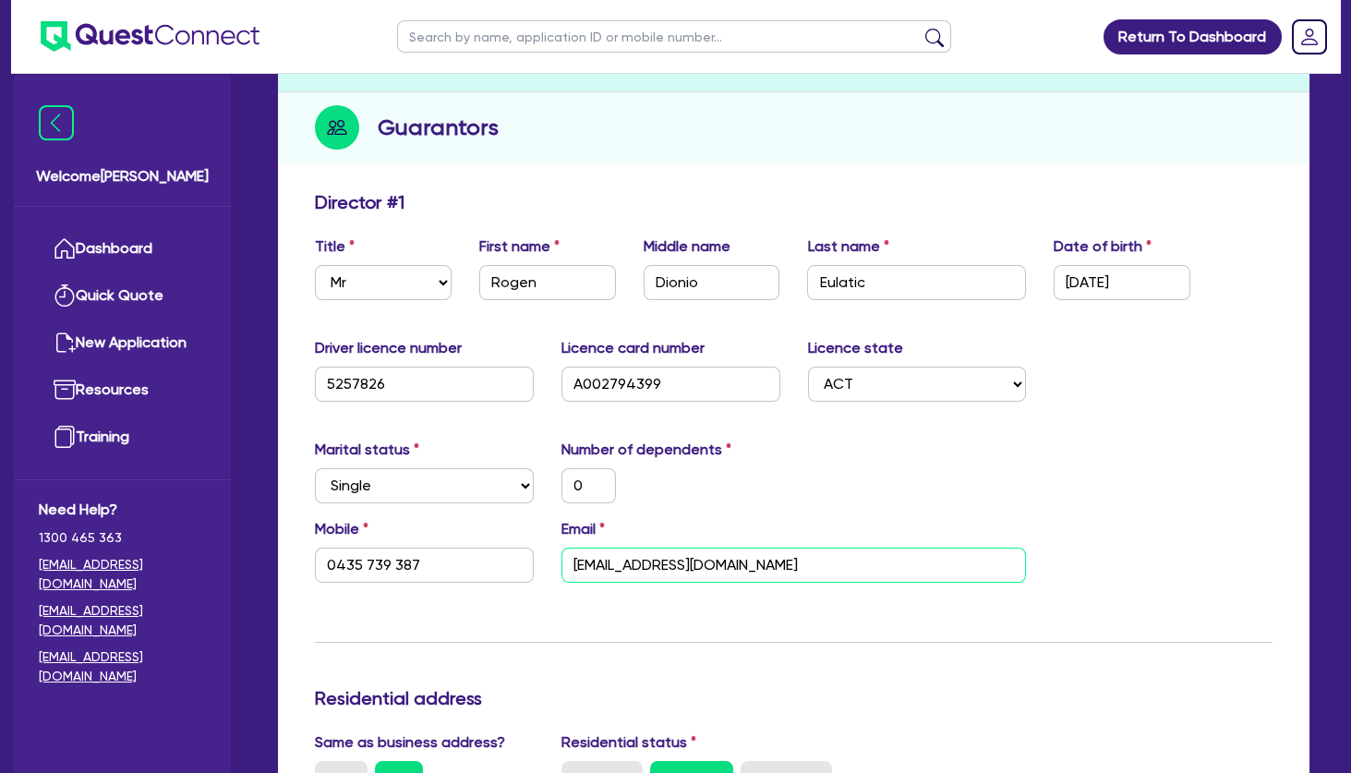
click at [634, 562] on input "[EMAIL_ADDRESS][DOMAIN_NAME]" at bounding box center [793, 565] width 465 height 35
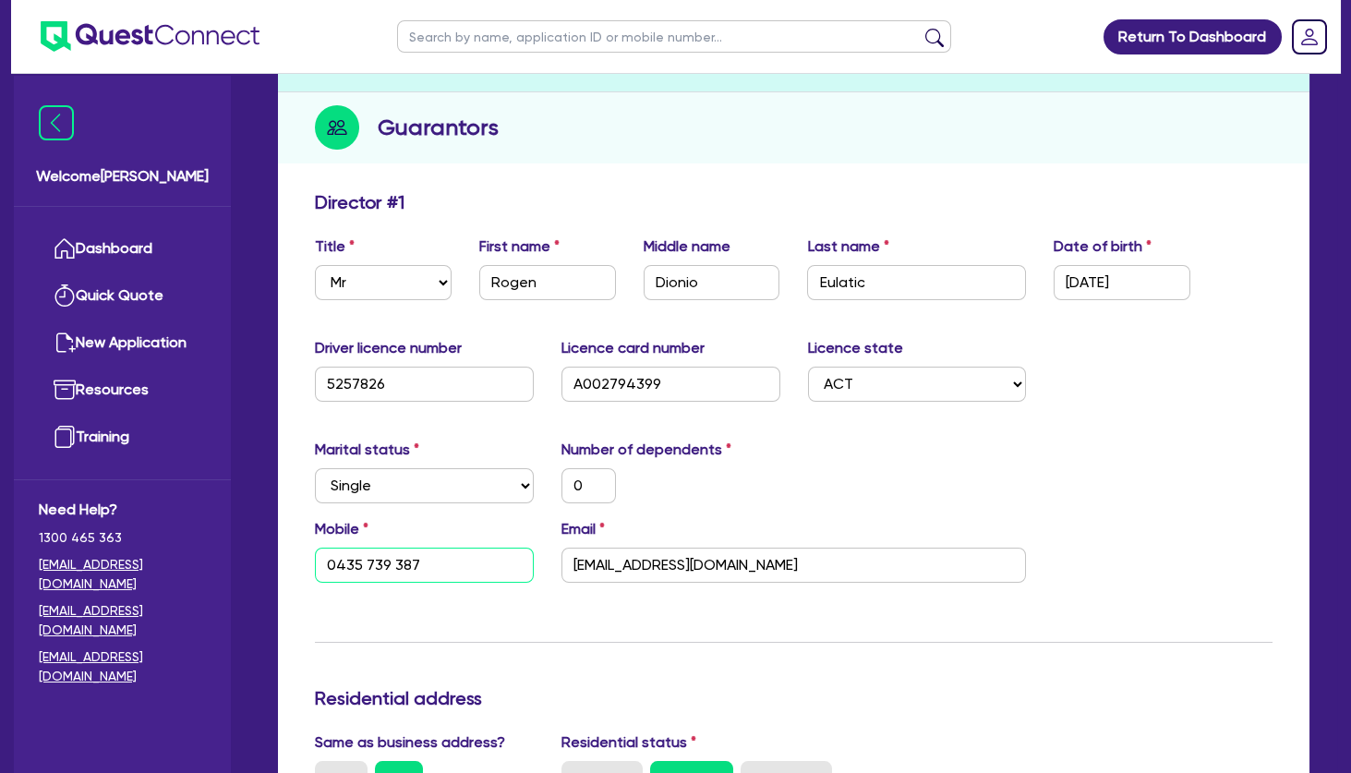
click at [396, 563] on input "0435 739 387" at bounding box center [424, 565] width 219 height 35
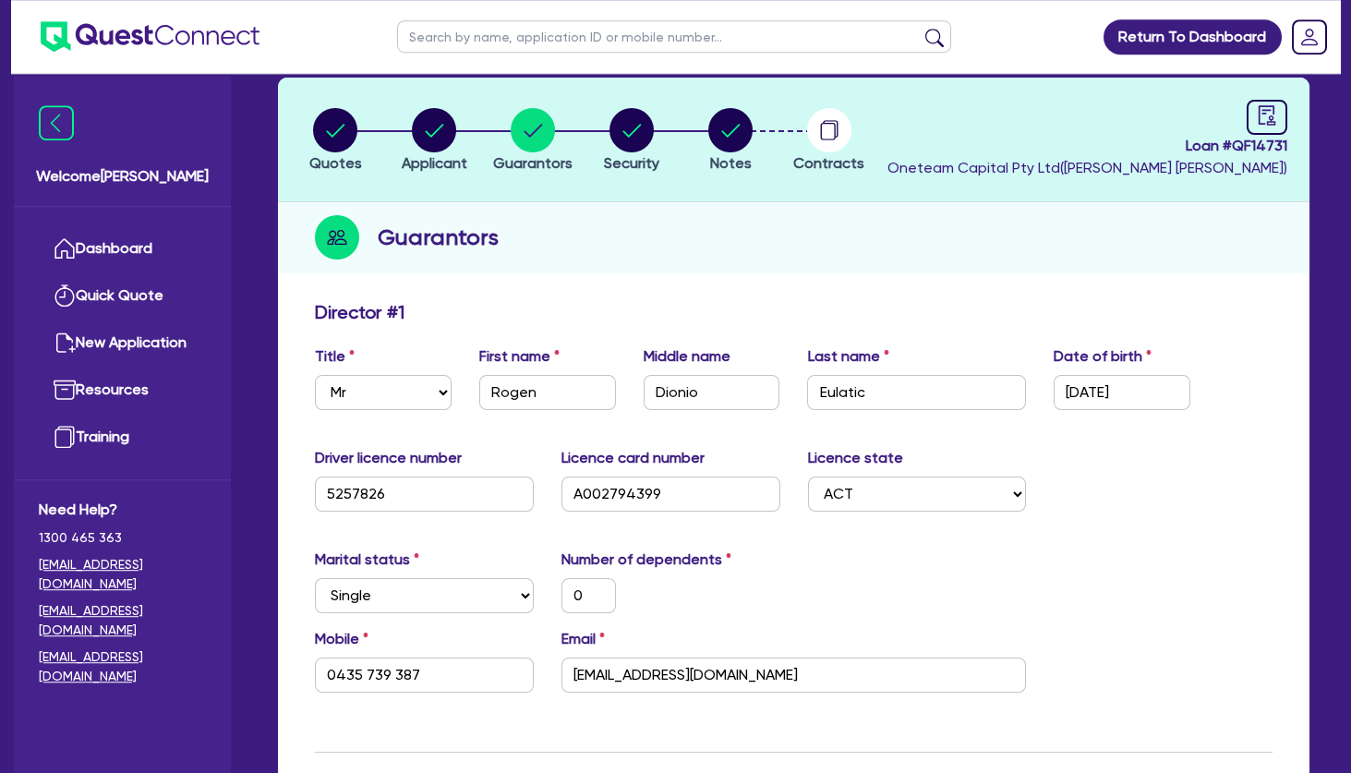
scroll to position [0, 0]
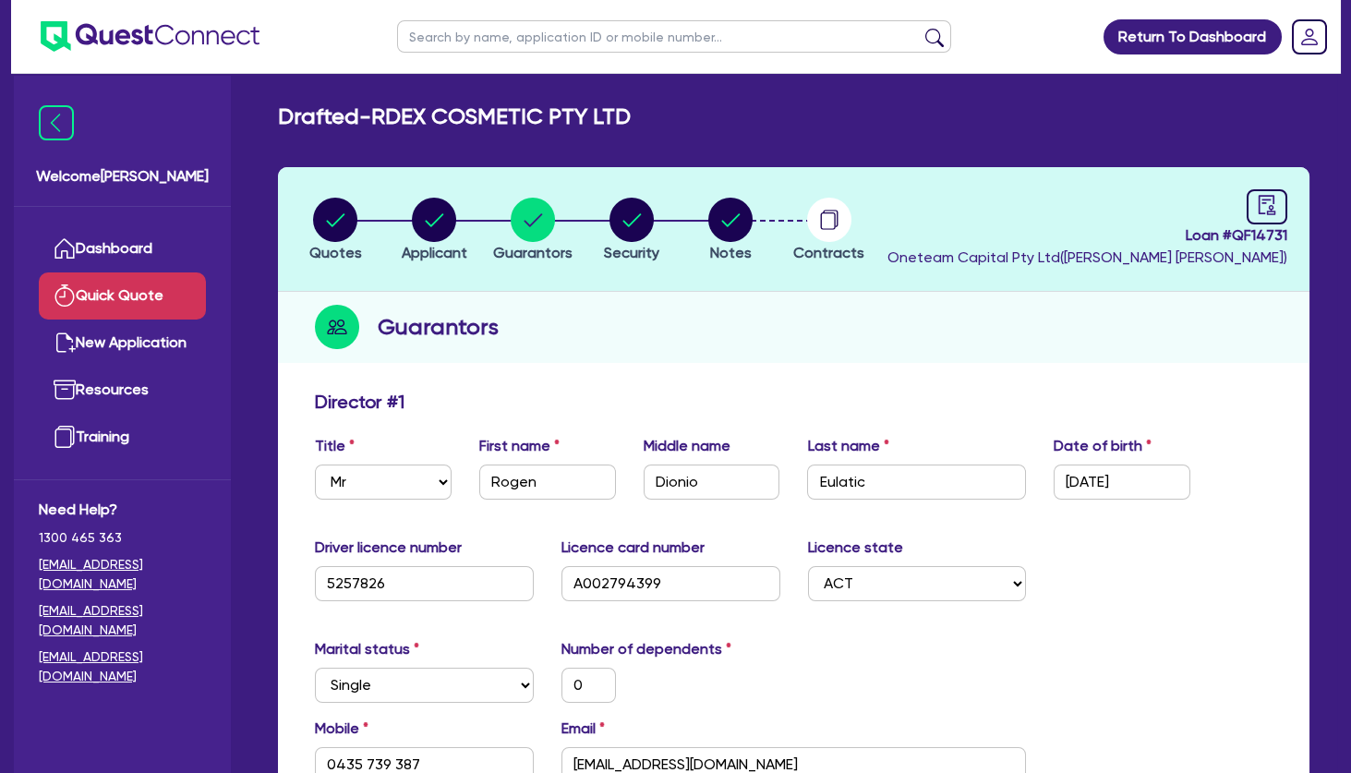
click at [149, 289] on link "Quick Quote" at bounding box center [122, 295] width 167 height 47
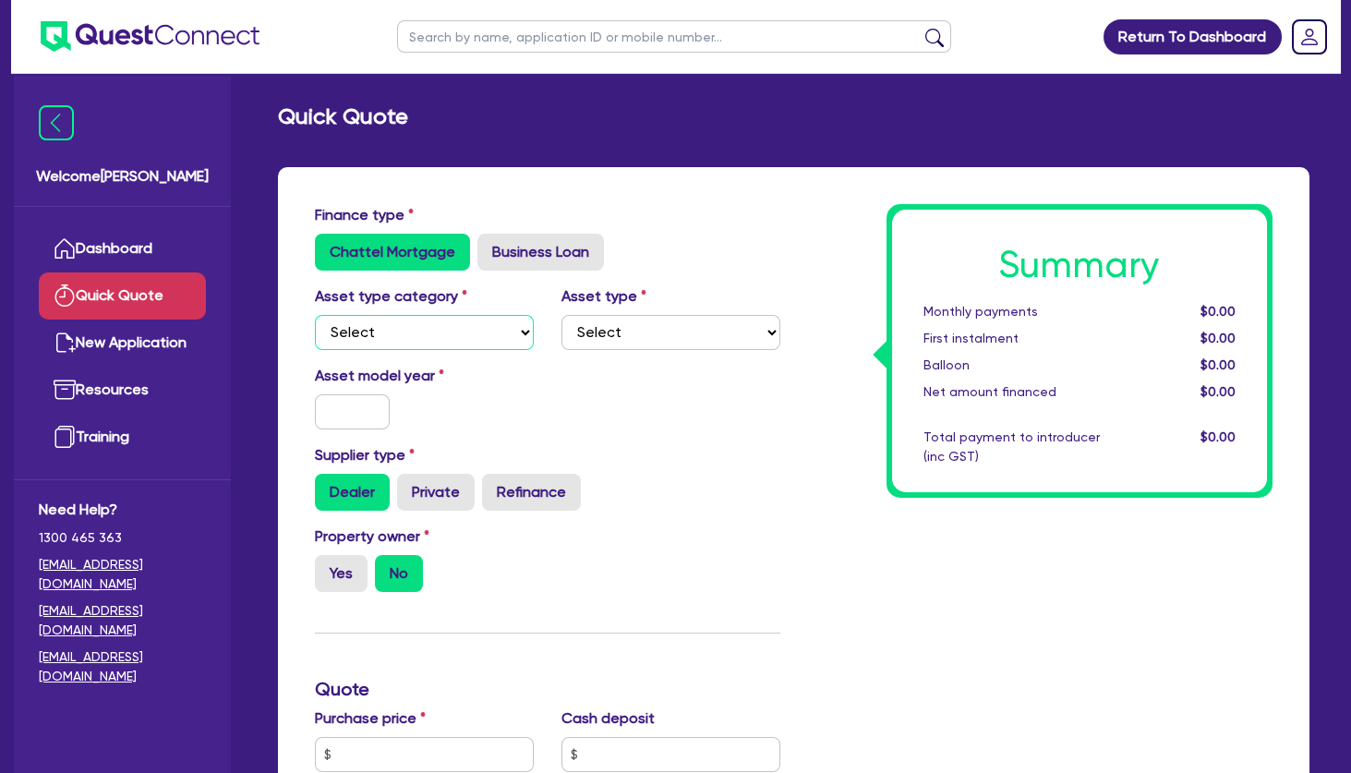
click at [315, 315] on select "Select Cars and light trucks Primary assets Secondary assets Tertiary assets" at bounding box center [424, 332] width 219 height 35
select select "TERTIARY_ASSETS"
click option "Tertiary assets" at bounding box center [0, 0] width 0 height 0
click at [561, 315] on select "Select Beauty equipment IT equipment IT software Watercraft Other" at bounding box center [670, 332] width 219 height 35
select select "BEAUTY_EQUIPMENT"
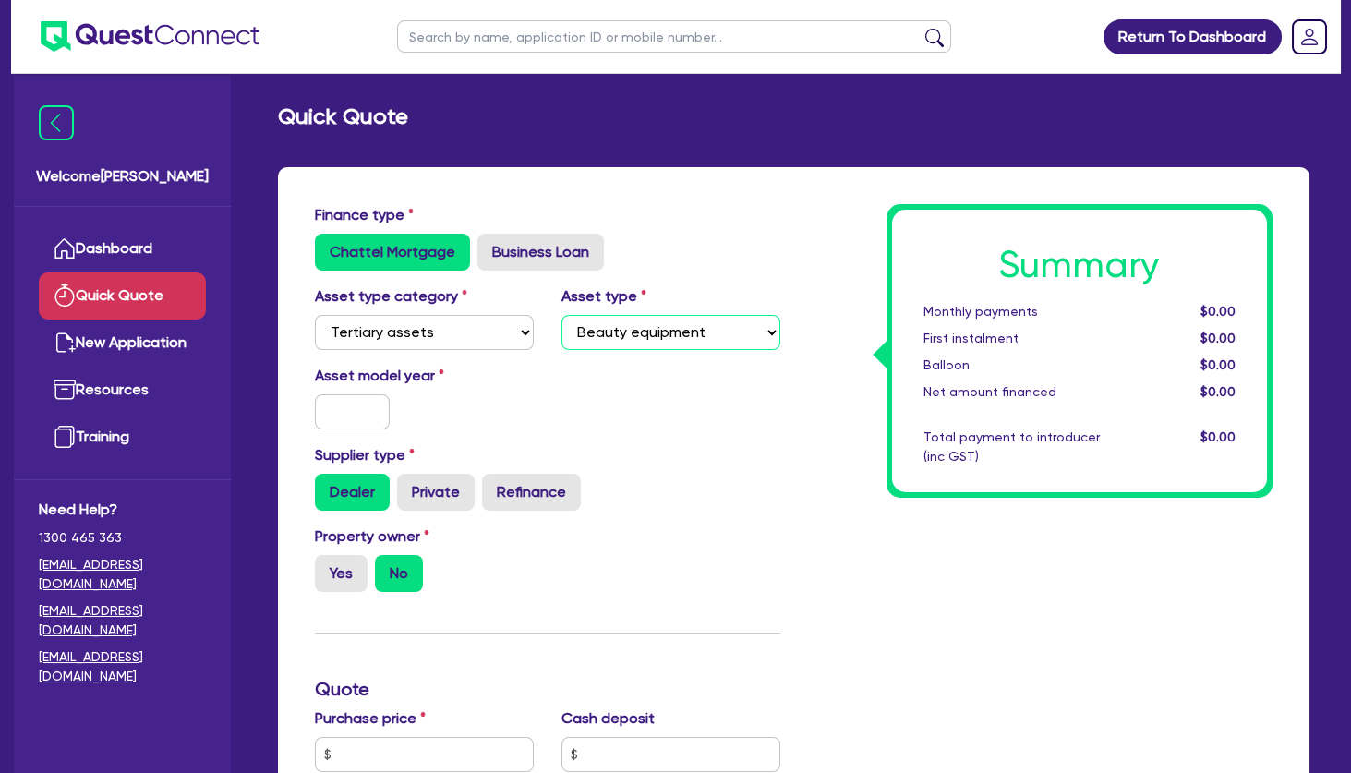
click option "Beauty equipment" at bounding box center [0, 0] width 0 height 0
drag, startPoint x: 259, startPoint y: 415, endPoint x: 292, endPoint y: 415, distance: 32.3
click at [278, 415] on div "Quick Quote Finance type Chattel Mortgage Business Loan Asset type category Sel…" at bounding box center [793, 772] width 1087 height 1339
click at [344, 413] on input "text" at bounding box center [352, 411] width 75 height 35
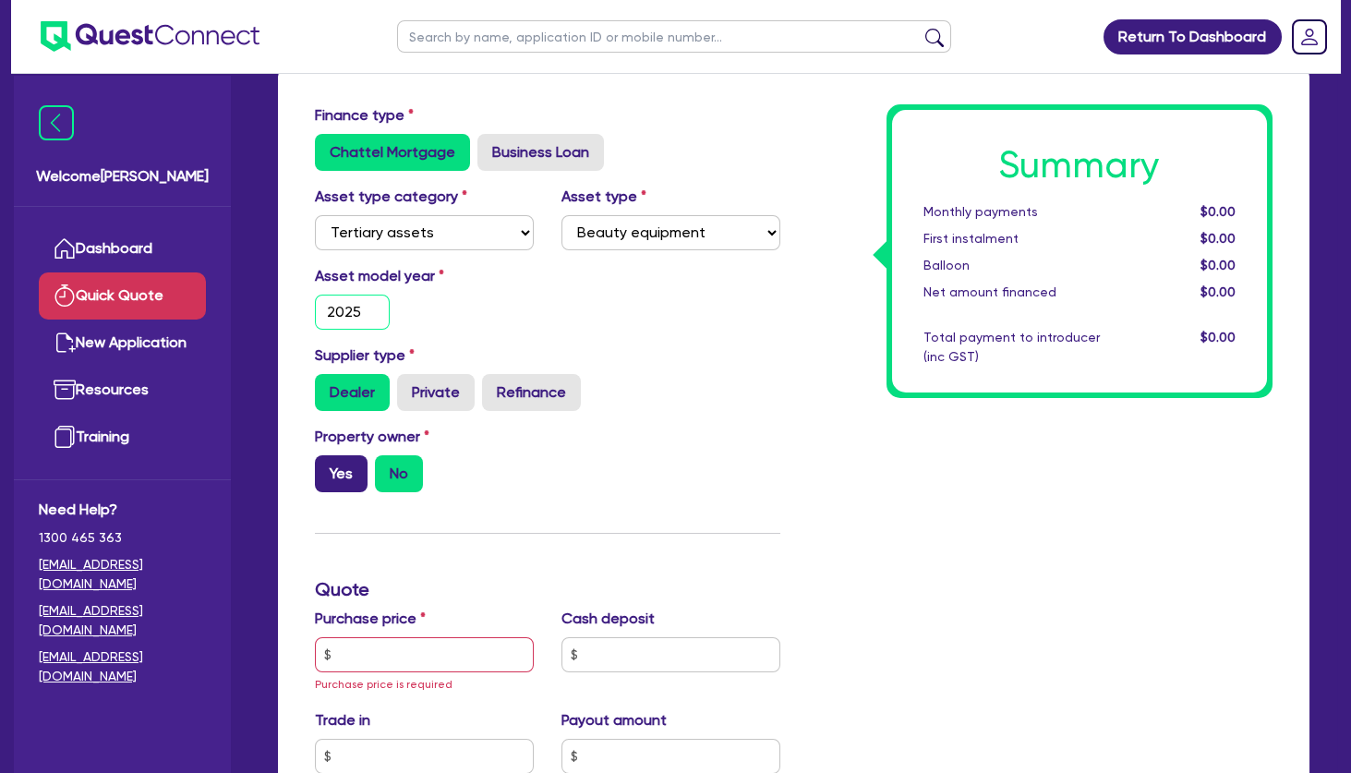
type input "2025"
click at [345, 477] on label "Yes" at bounding box center [341, 473] width 53 height 37
click at [327, 467] on input "Yes" at bounding box center [321, 461] width 12 height 12
radio input "true"
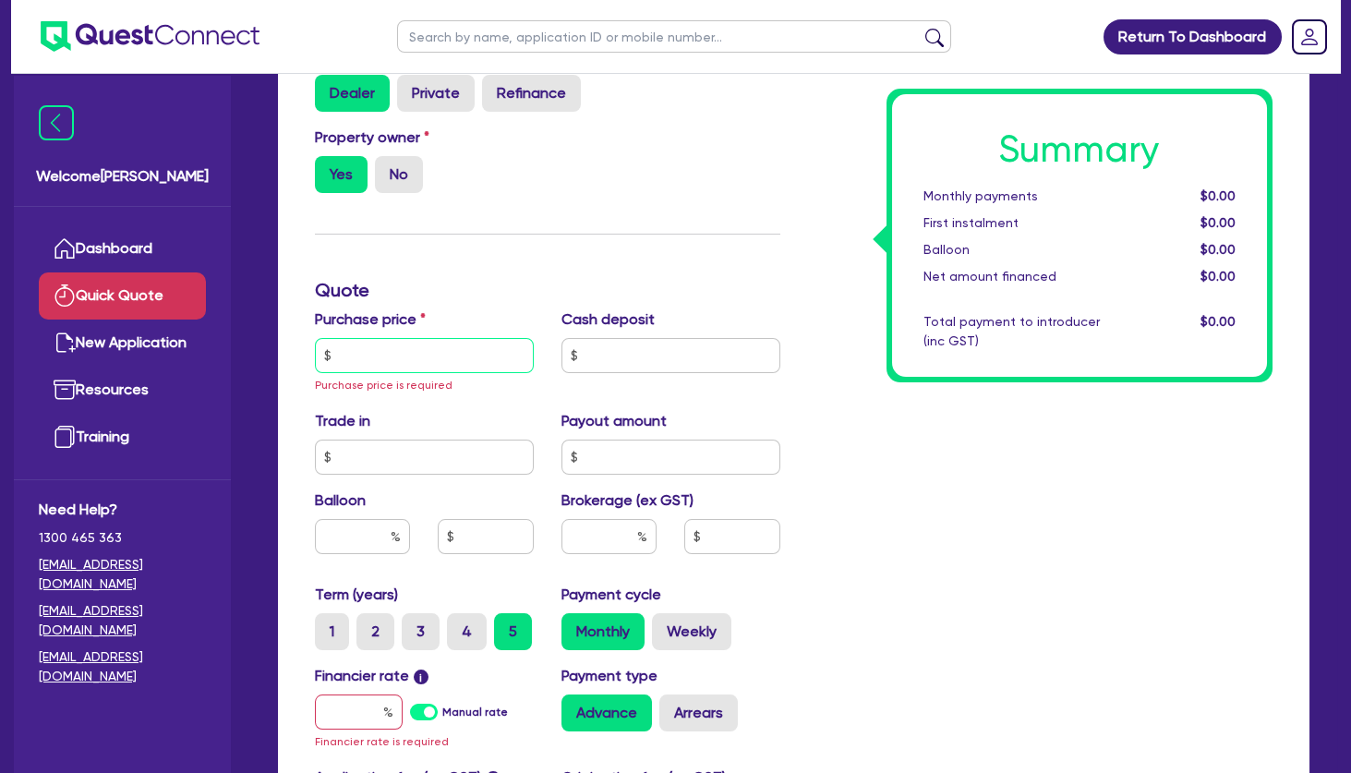
click at [431, 351] on input "text" at bounding box center [424, 355] width 219 height 35
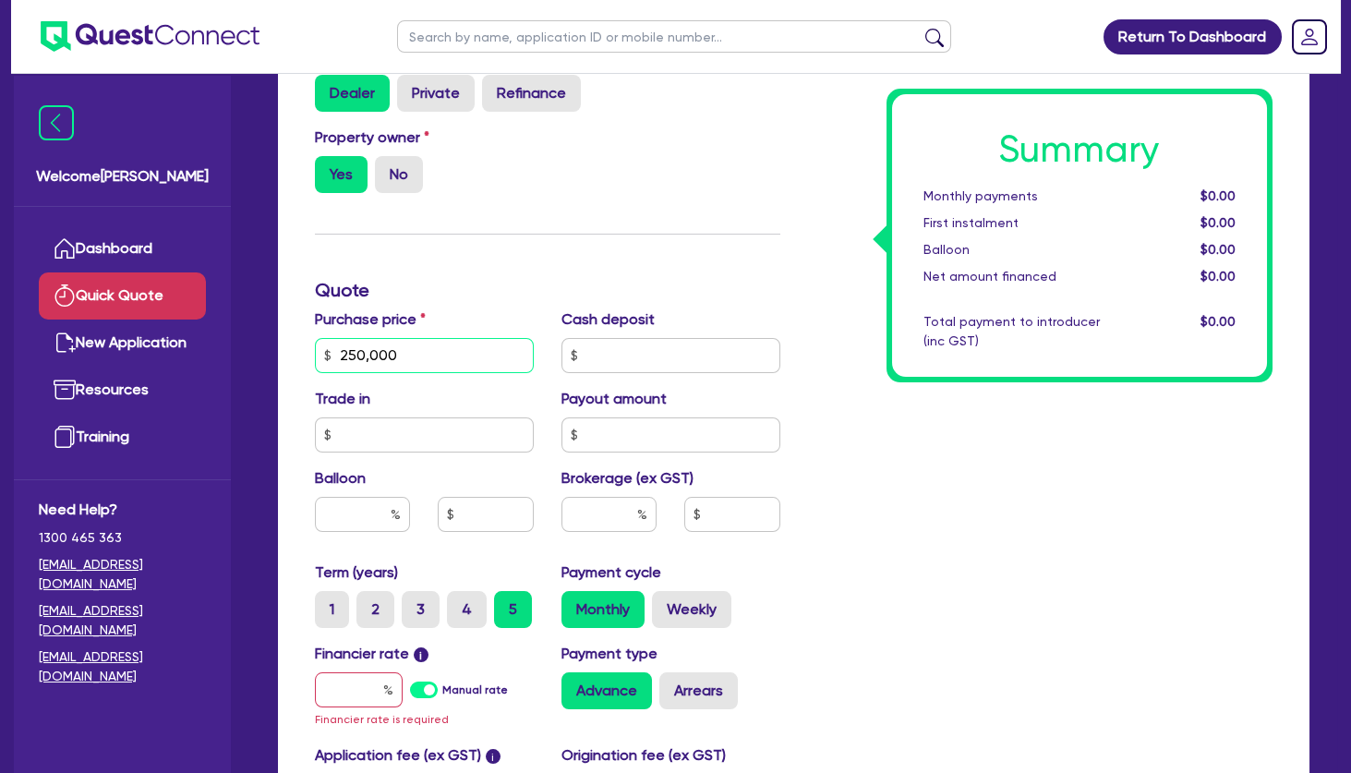
type input "250,000"
click at [357, 688] on input "text" at bounding box center [359, 689] width 88 height 35
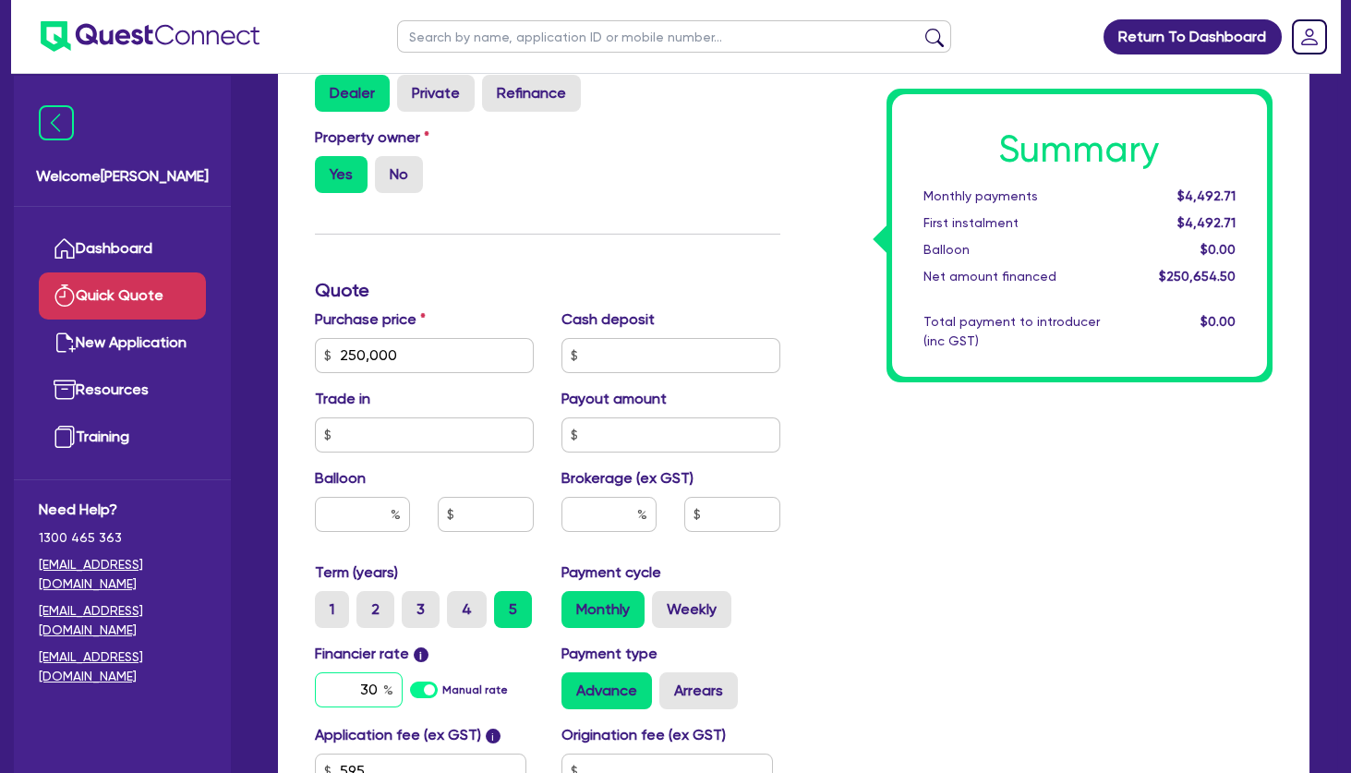
type input "30"
click at [974, 582] on div "Summary Monthly payments $4,492.71 First instalment $4,492.71 Balloon $0.00 Net…" at bounding box center [1040, 344] width 493 height 1079
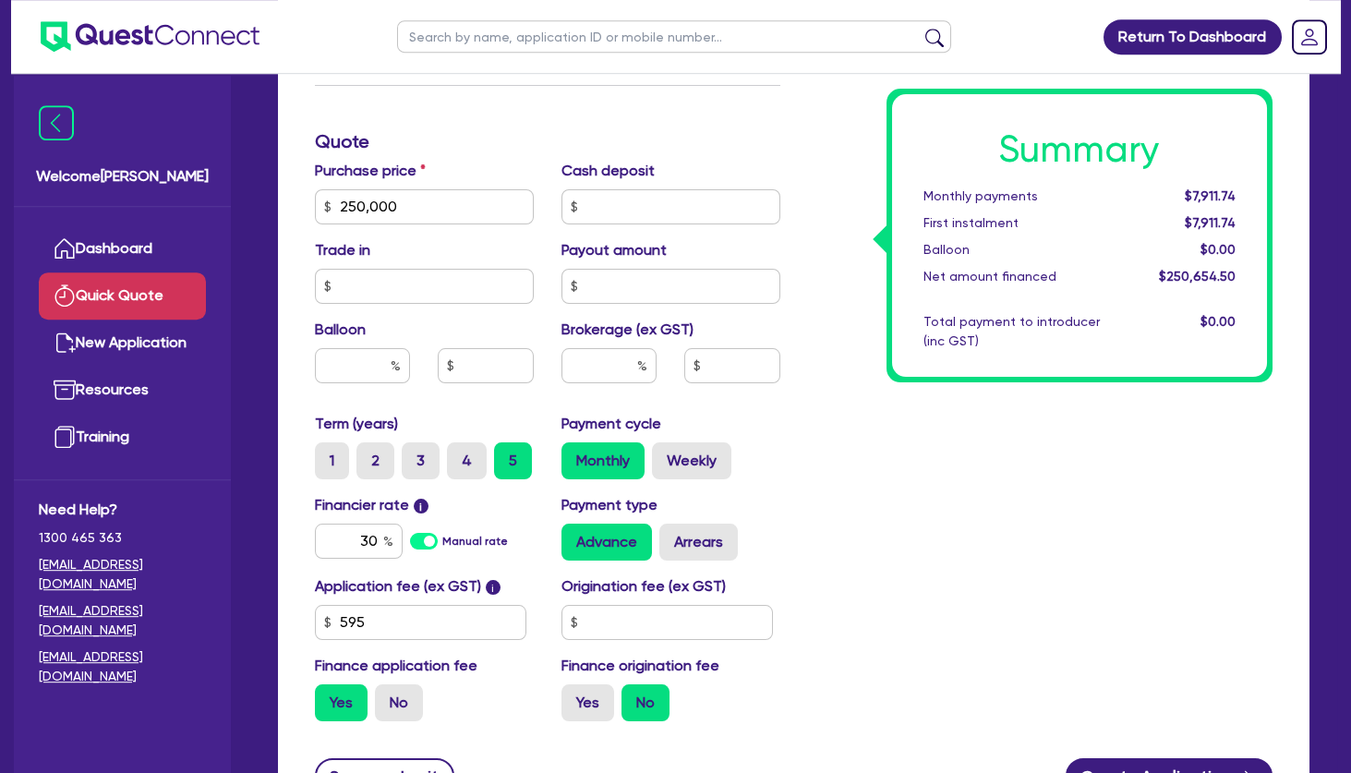
scroll to position [598, 0]
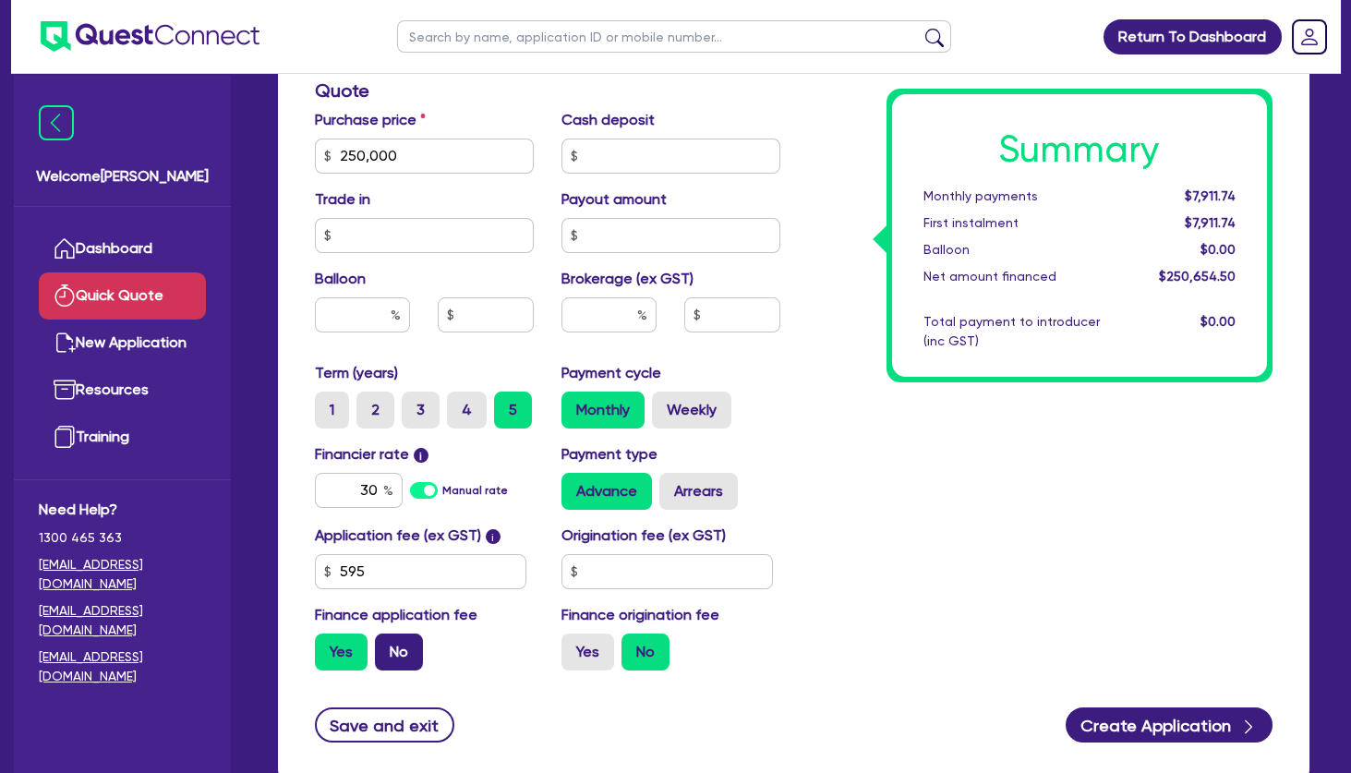
click at [400, 659] on label "No" at bounding box center [399, 651] width 48 height 37
click at [387, 645] on input "No" at bounding box center [381, 639] width 12 height 12
radio input "true"
click at [893, 480] on div "Summary Monthly payments $7,891.08 First instalment i $8,545.58 Balloon $0.00 N…" at bounding box center [1040, 145] width 493 height 1079
click at [680, 398] on label "Weekly" at bounding box center [691, 409] width 79 height 37
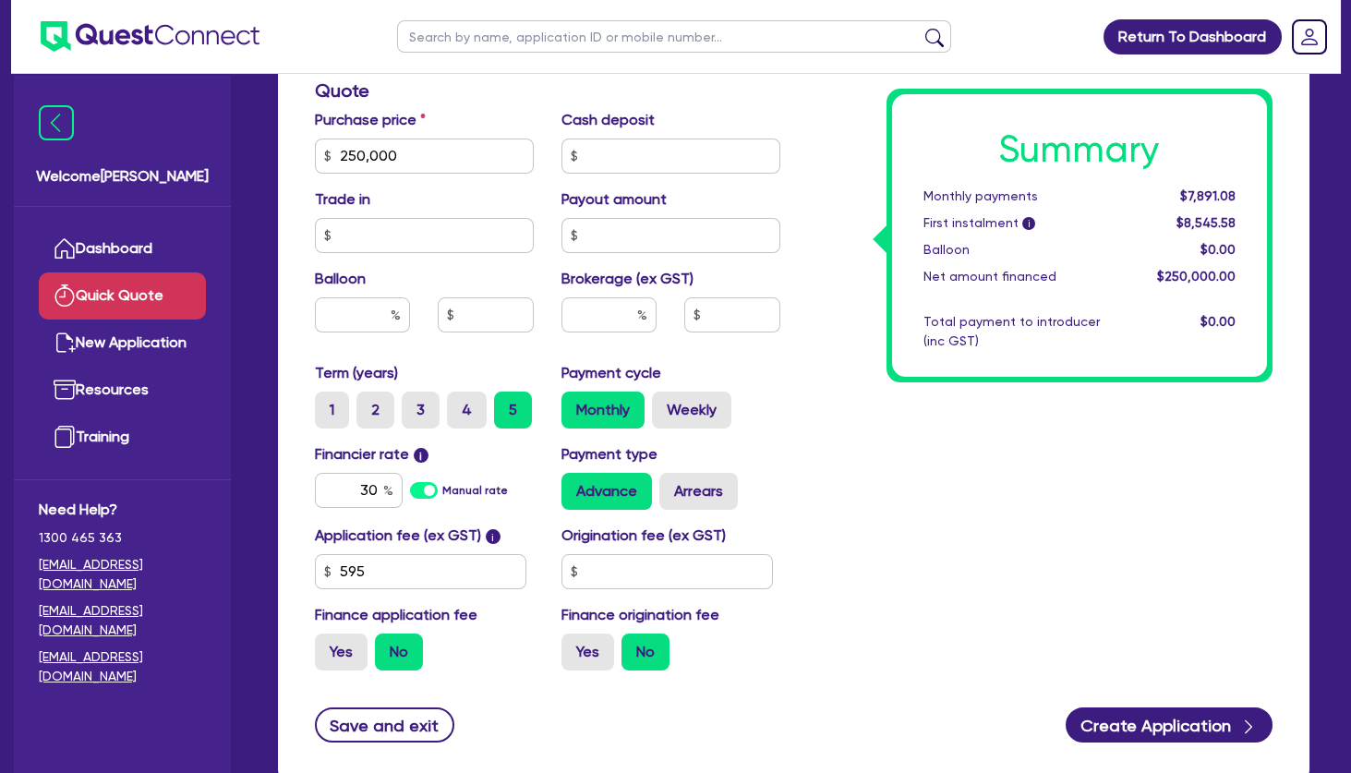
click at [957, 476] on div "Summary Monthly payments $7,891.08 First instalment i $8,545.58 Balloon $0.00 N…" at bounding box center [1040, 145] width 493 height 1079
click at [699, 413] on label "Weekly" at bounding box center [691, 409] width 79 height 37
click at [664, 403] on input "Weekly" at bounding box center [658, 397] width 12 height 12
radio input "true"
click at [938, 463] on div "Summary Weekly payments $1,848.21 First instalment i $2,502.71 Balloon $0.00 Ne…" at bounding box center [1040, 145] width 493 height 1079
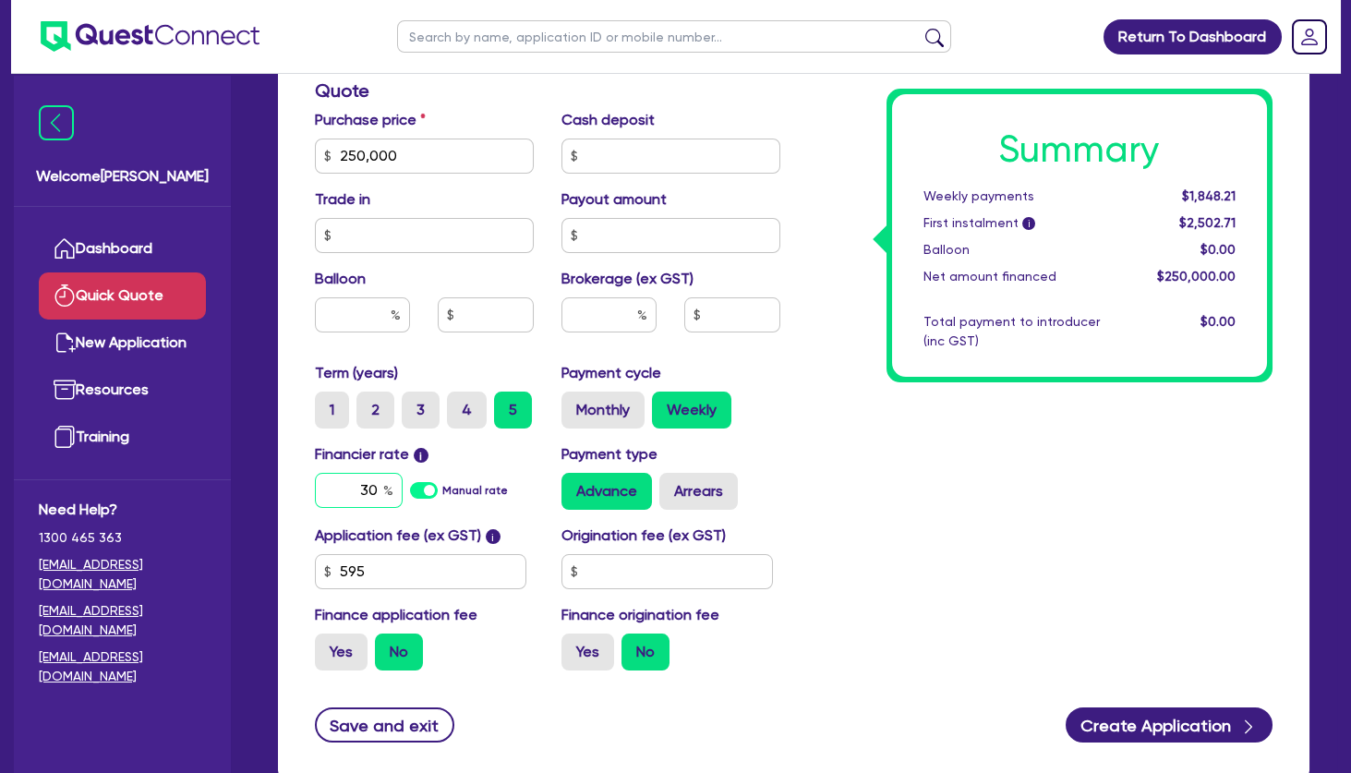
click at [383, 479] on input "30" at bounding box center [359, 490] width 88 height 35
drag, startPoint x: 352, startPoint y: 496, endPoint x: 419, endPoint y: 494, distance: 67.4
click at [403, 494] on input "30" at bounding box center [359, 490] width 88 height 35
type input "6.5"
click at [957, 496] on div "Summary Weekly payments $1,848.21 First instalment i $2,502.71 Balloon $0.00 Ne…" at bounding box center [1040, 145] width 493 height 1079
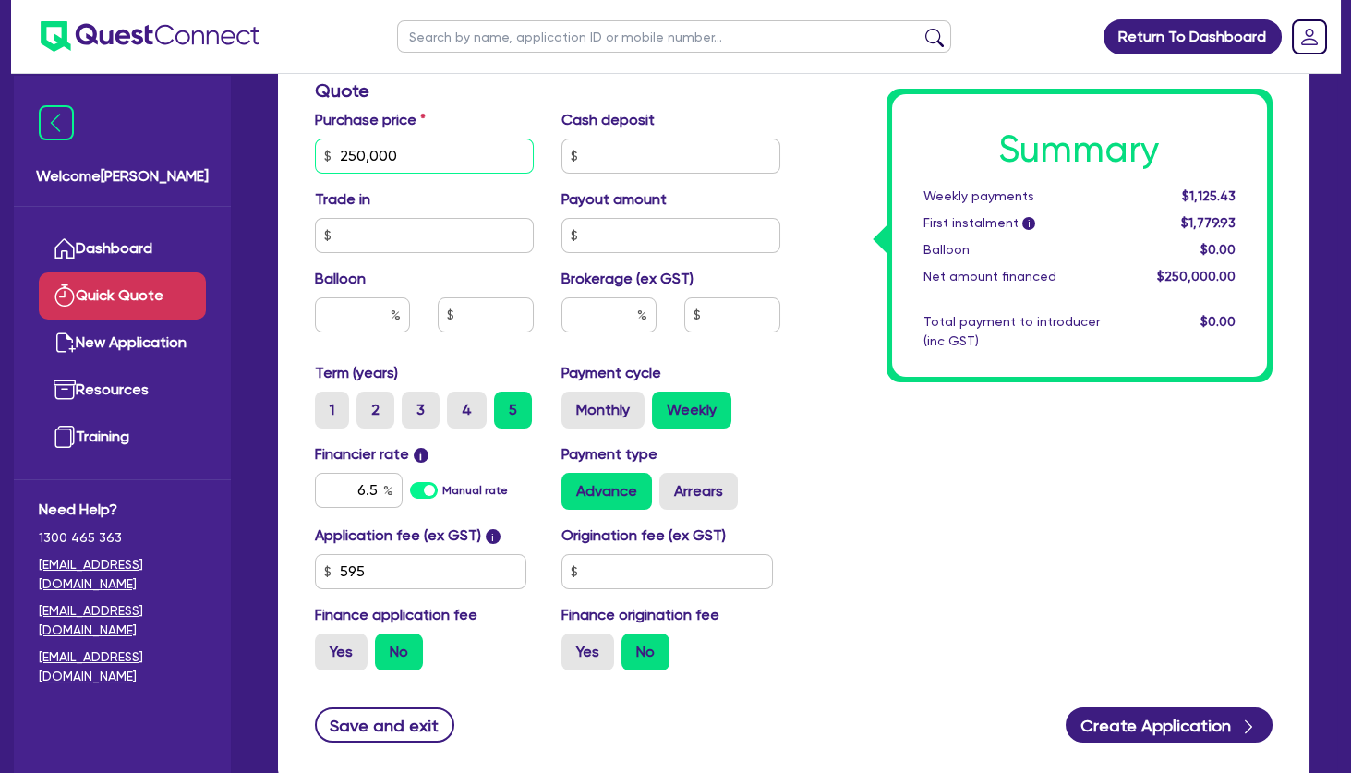
drag, startPoint x: 463, startPoint y: 138, endPoint x: 301, endPoint y: 150, distance: 162.9
click at [315, 150] on input "250,000" at bounding box center [424, 155] width 219 height 35
type input "226,000"
click at [921, 415] on div "Summary Weekly payments $1,125.43 First instalment i $1,779.93 Balloon $0.00 Ne…" at bounding box center [1040, 145] width 493 height 1079
click at [615, 317] on input "text" at bounding box center [608, 314] width 95 height 35
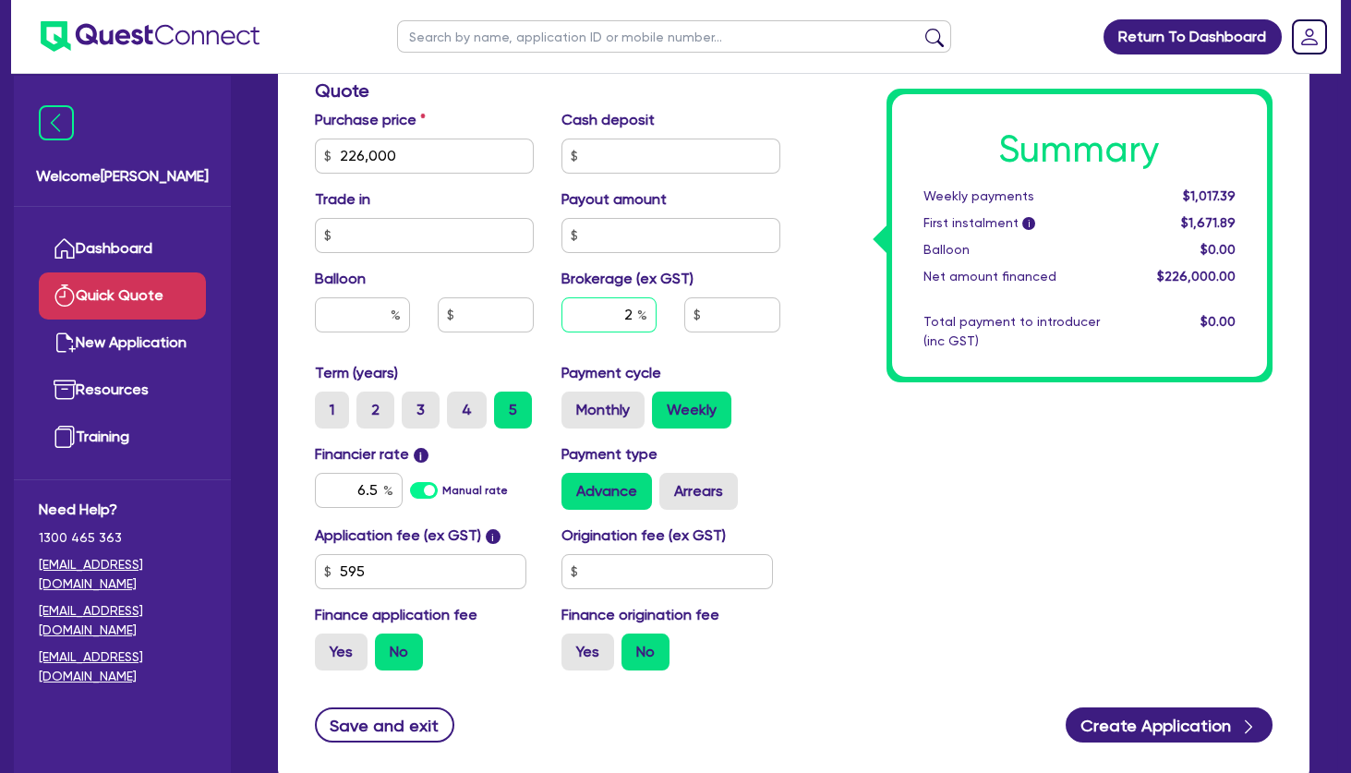
type input "2"
type input "4,520"
click at [883, 512] on div "Summary Weekly payments $1,017.39 First instalment i $1,671.89 Balloon $0.00 Ne…" at bounding box center [1040, 145] width 493 height 1079
click at [474, 406] on label "4" at bounding box center [467, 409] width 40 height 37
click at [459, 403] on input "4" at bounding box center [453, 397] width 12 height 12
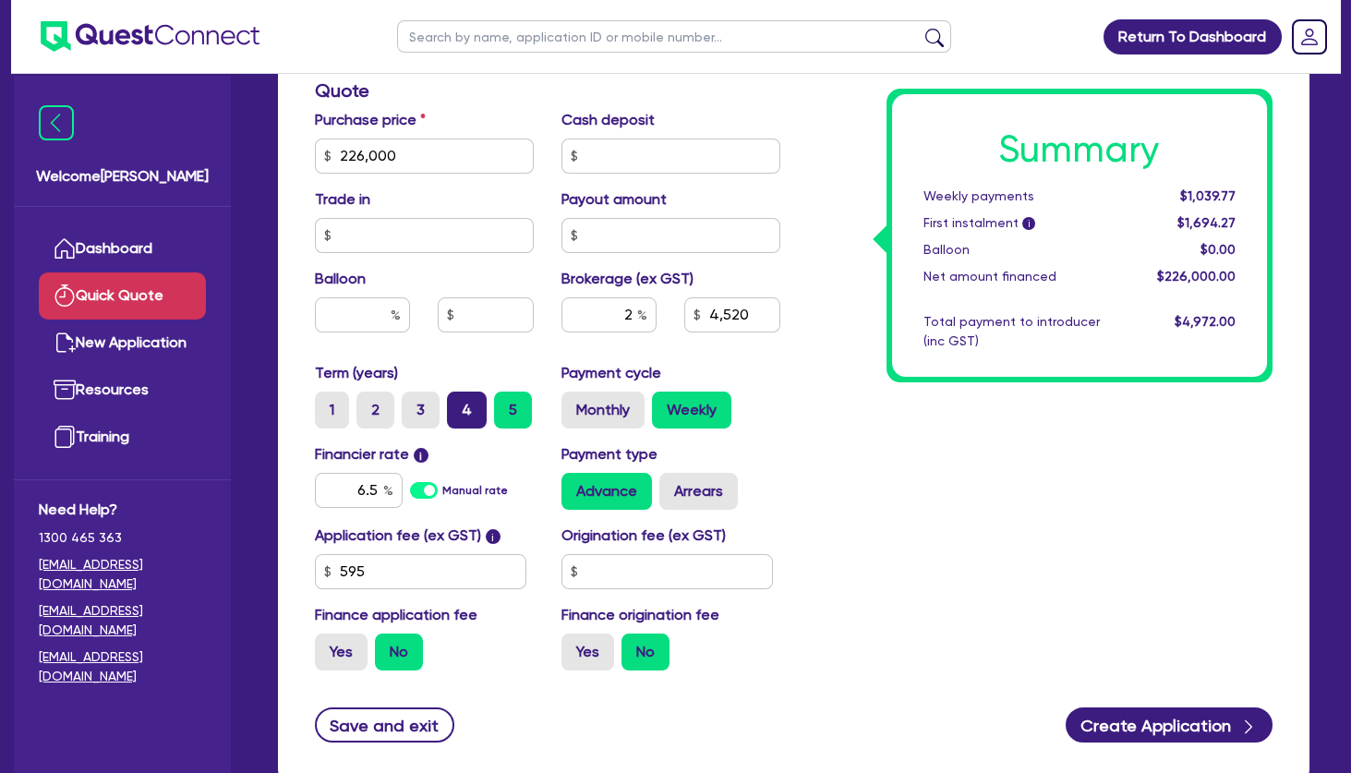
radio input "true"
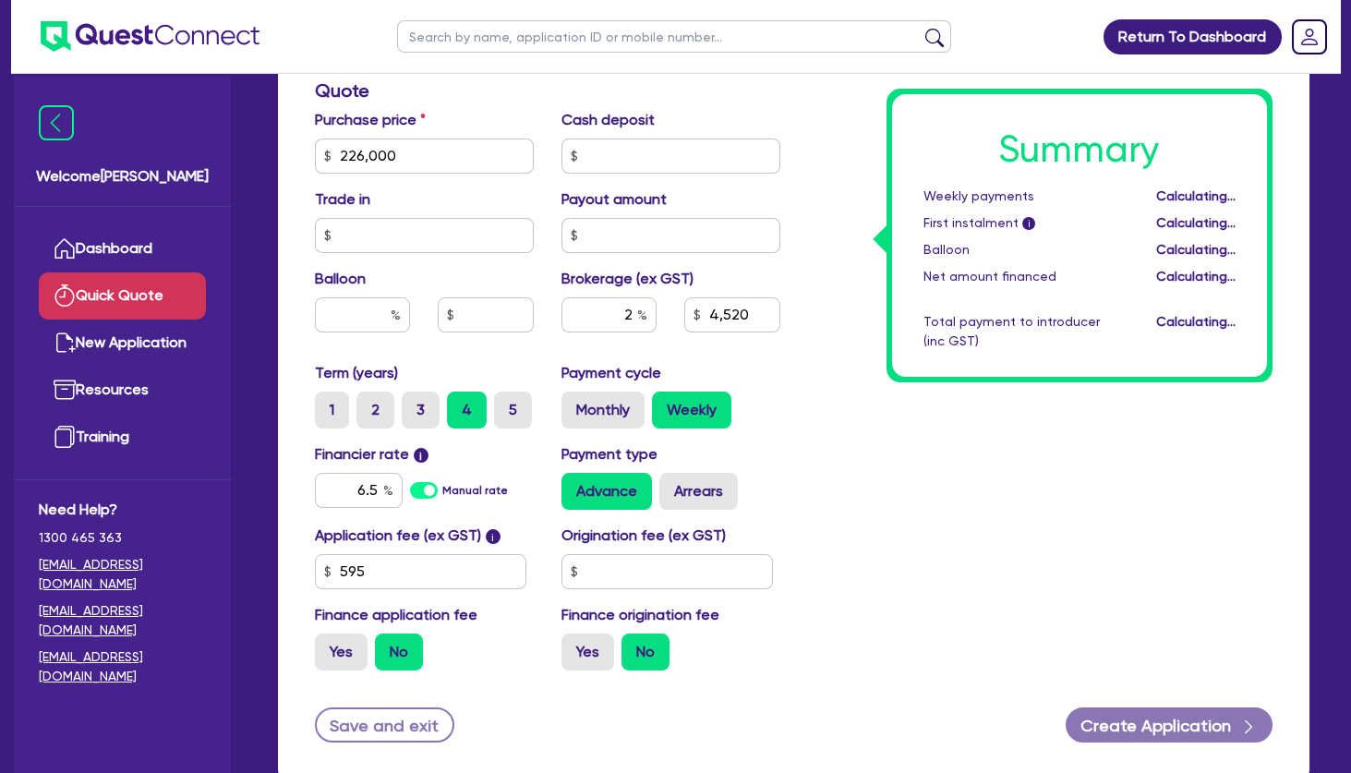
type input "4,520"
